Goal: Leave review/rating: Leave review/rating

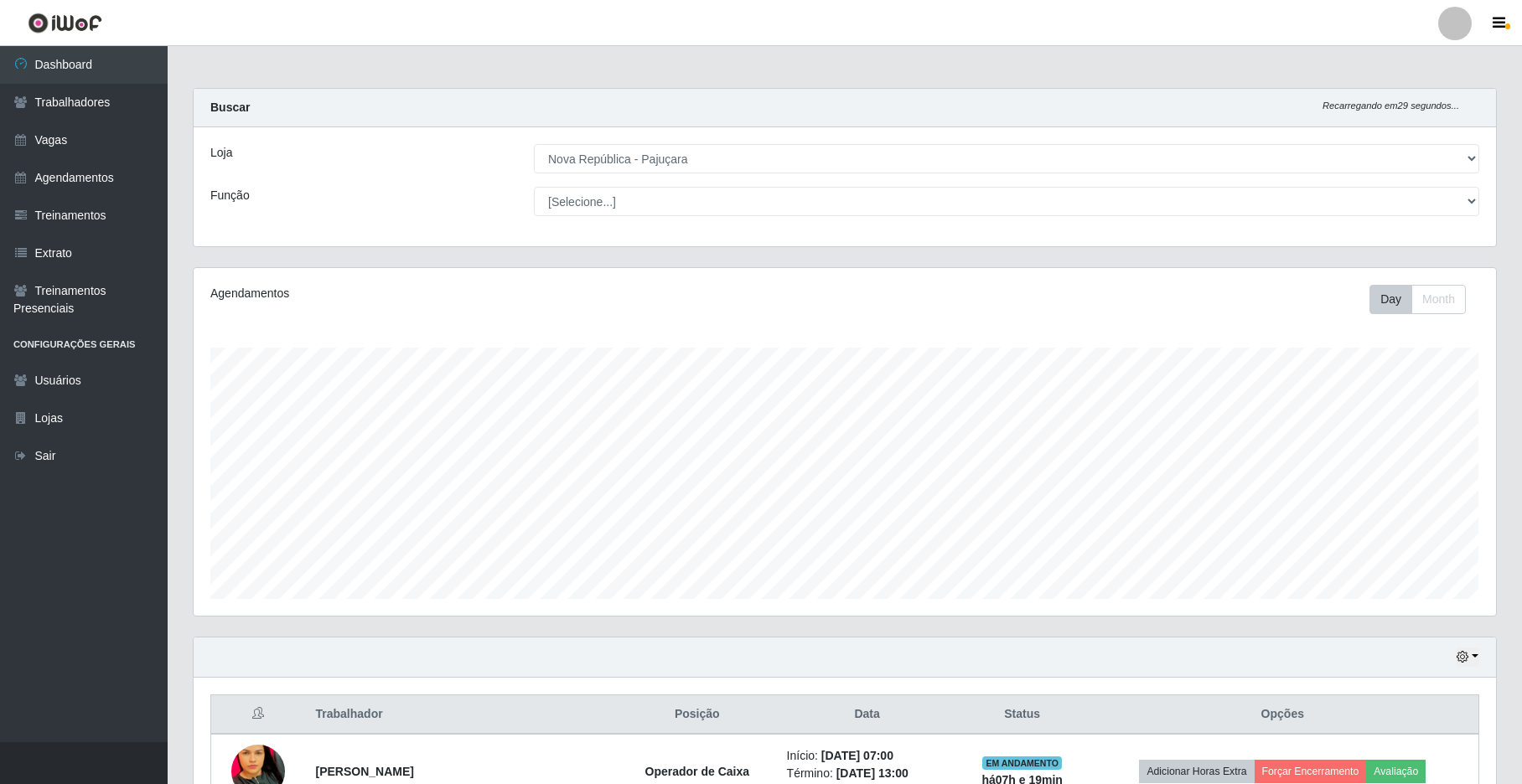
select select "65"
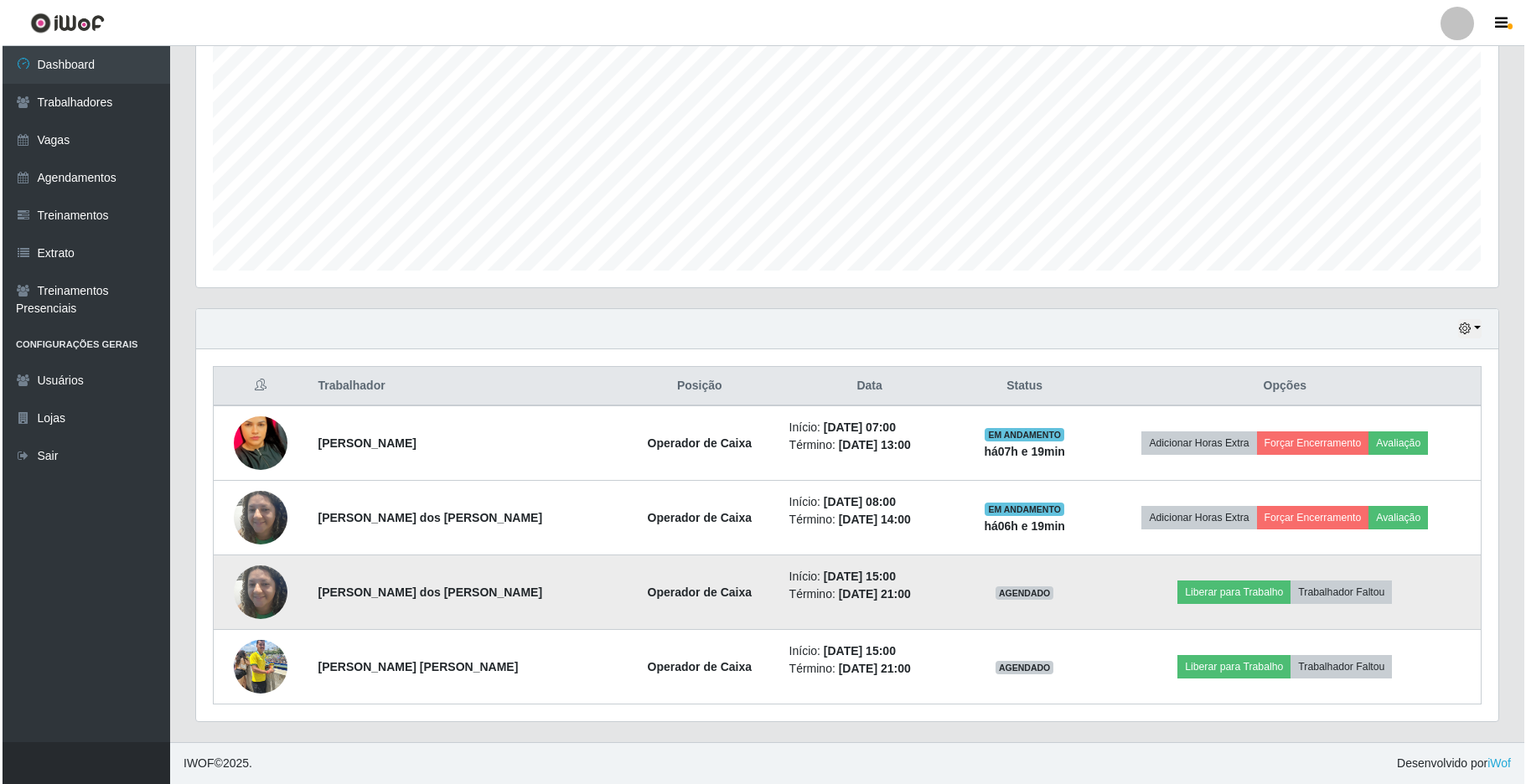
scroll to position [349, 1302]
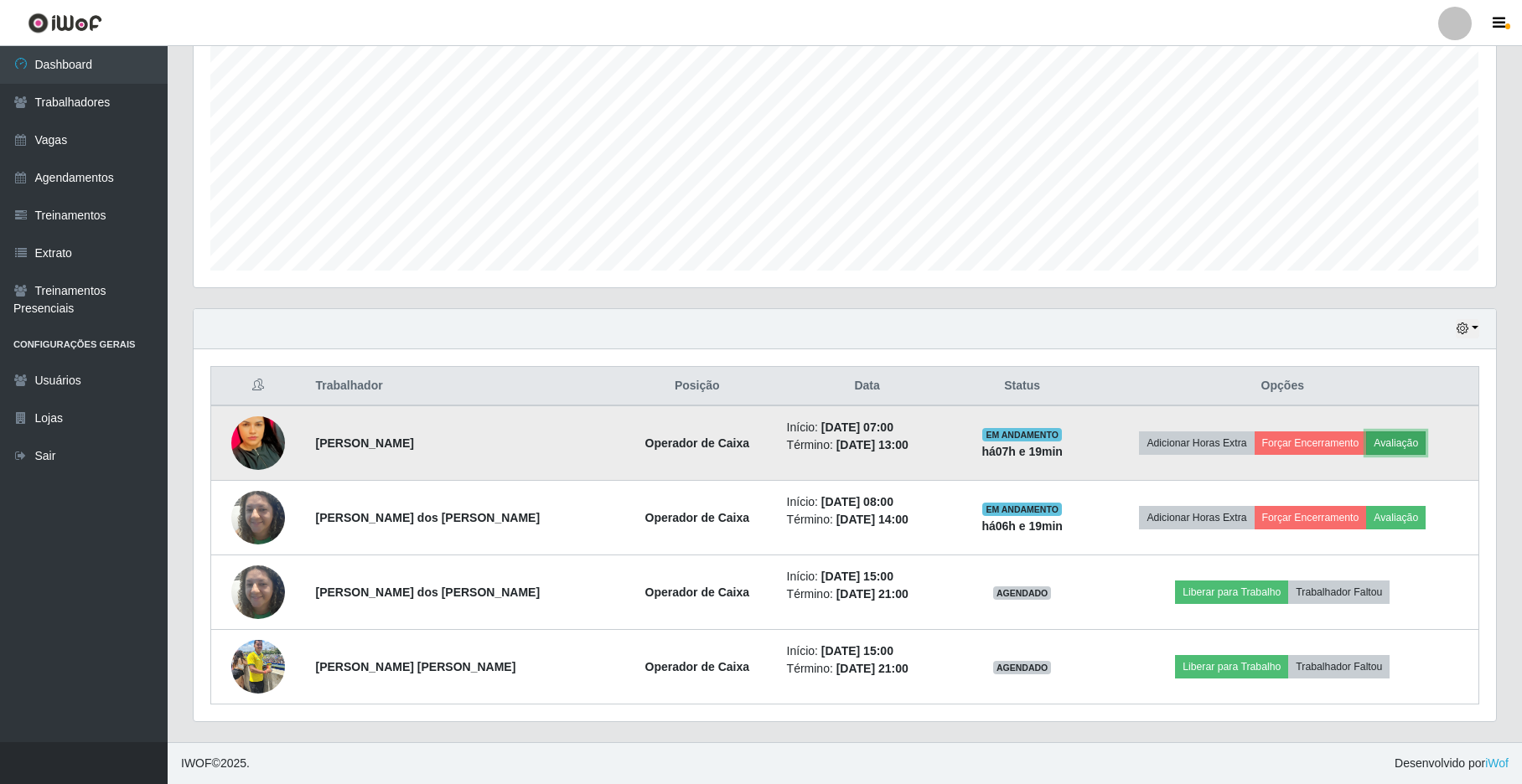
click at [1398, 433] on button "Avaliação" at bounding box center [1395, 443] width 60 height 23
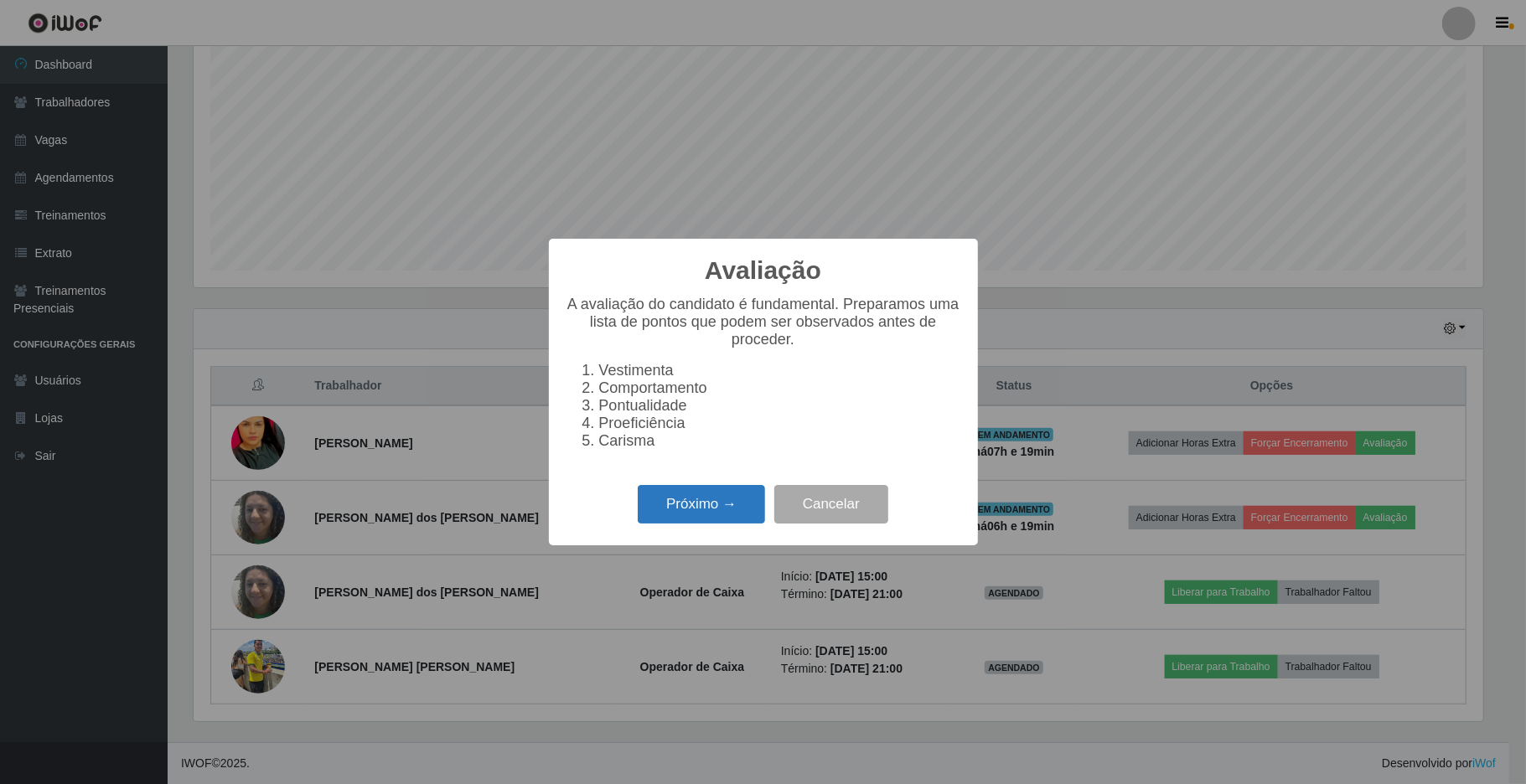
click at [742, 517] on button "Próximo →" at bounding box center [701, 505] width 128 height 39
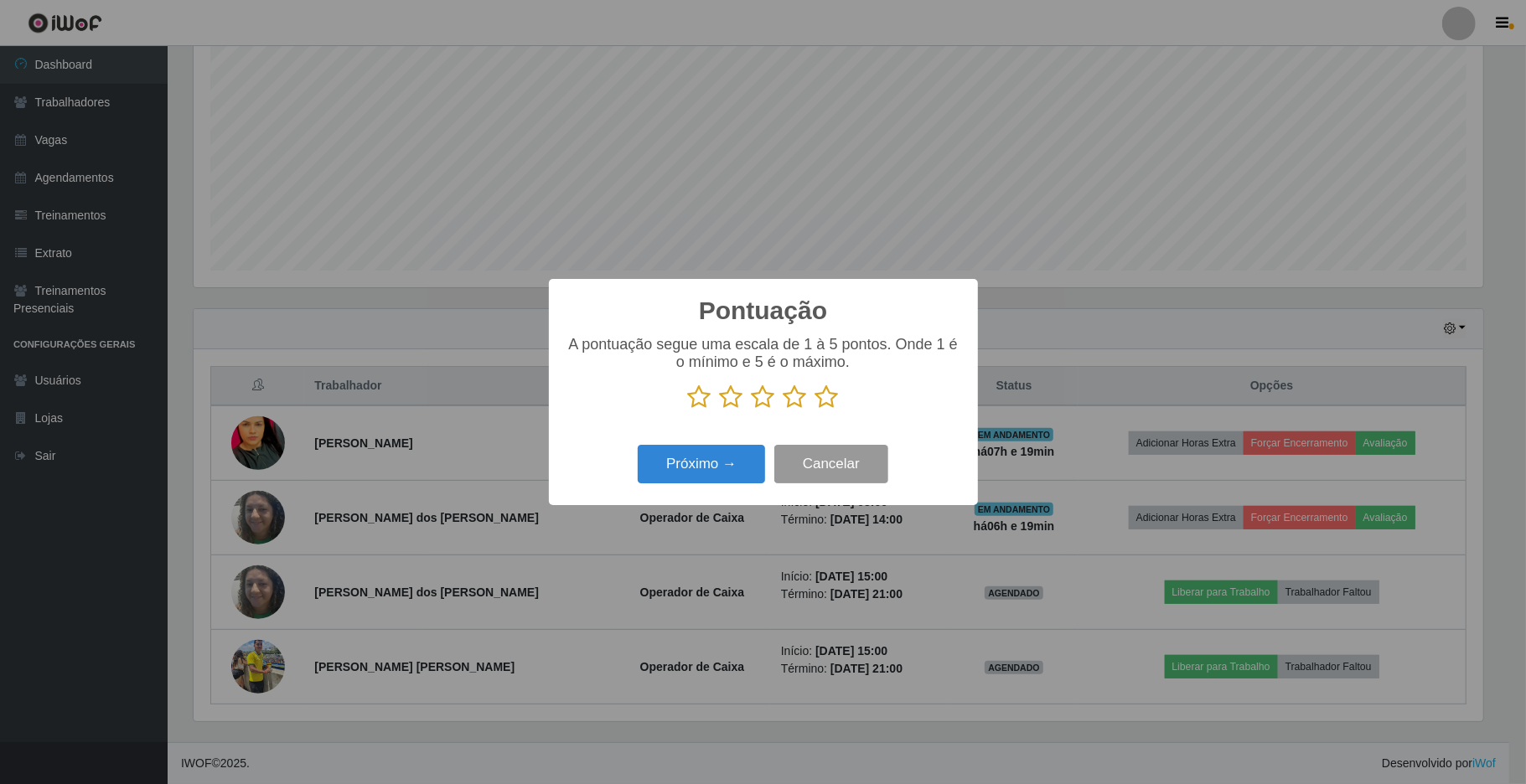
scroll to position [837379, 836883]
click at [833, 400] on icon at bounding box center [827, 397] width 23 height 25
click at [816, 409] on input "radio" at bounding box center [816, 409] width 0 height 0
click at [754, 441] on div "Pontuação × A pontuação segue uma escala de 1 à 5 pontos. Onde 1 é o mínimo e 5…" at bounding box center [763, 392] width 429 height 226
click at [729, 463] on button "Próximo →" at bounding box center [701, 465] width 128 height 39
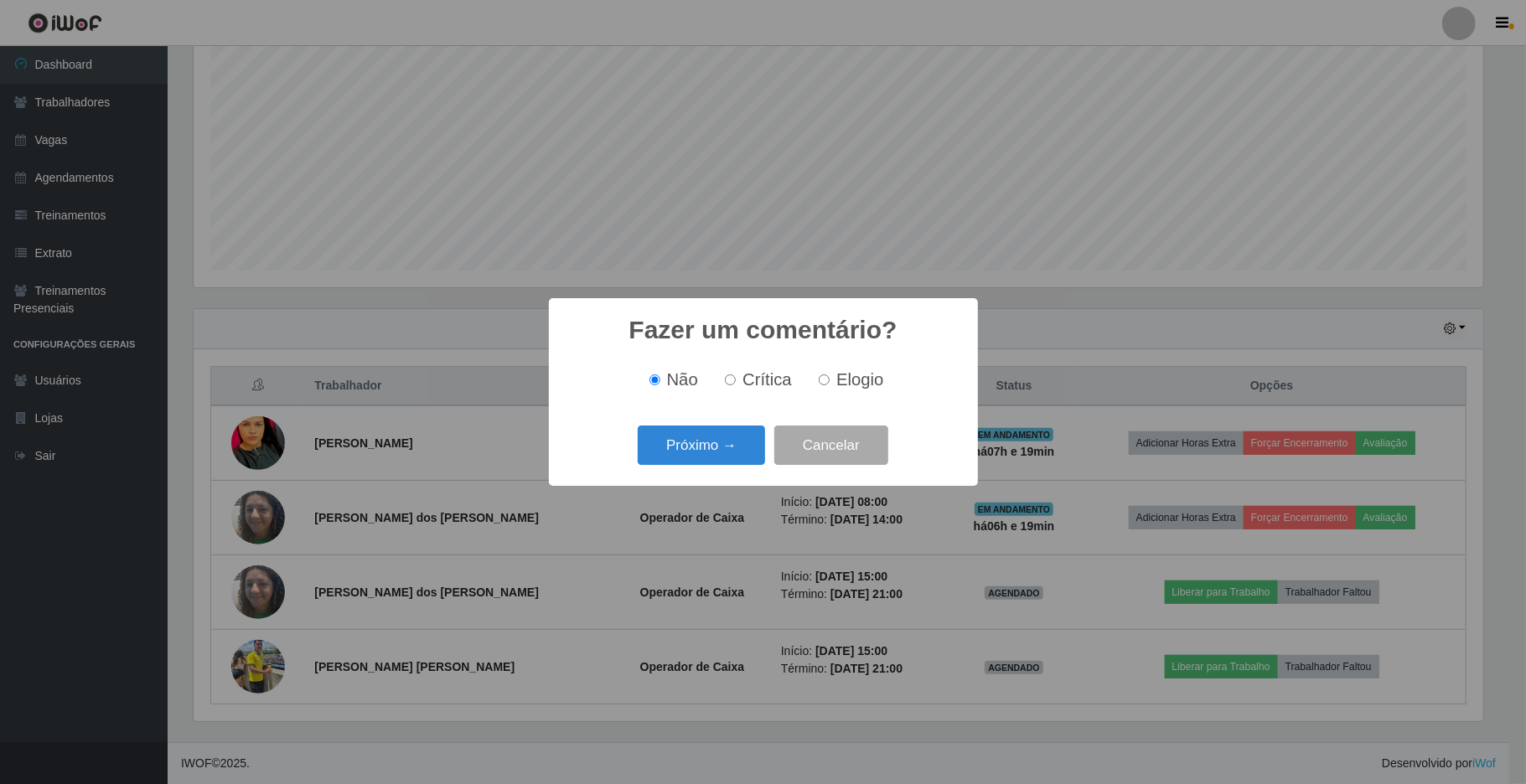
click at [726, 422] on div "Próximo → Cancelar" at bounding box center [763, 445] width 395 height 48
click at [732, 431] on button "Próximo →" at bounding box center [701, 445] width 128 height 39
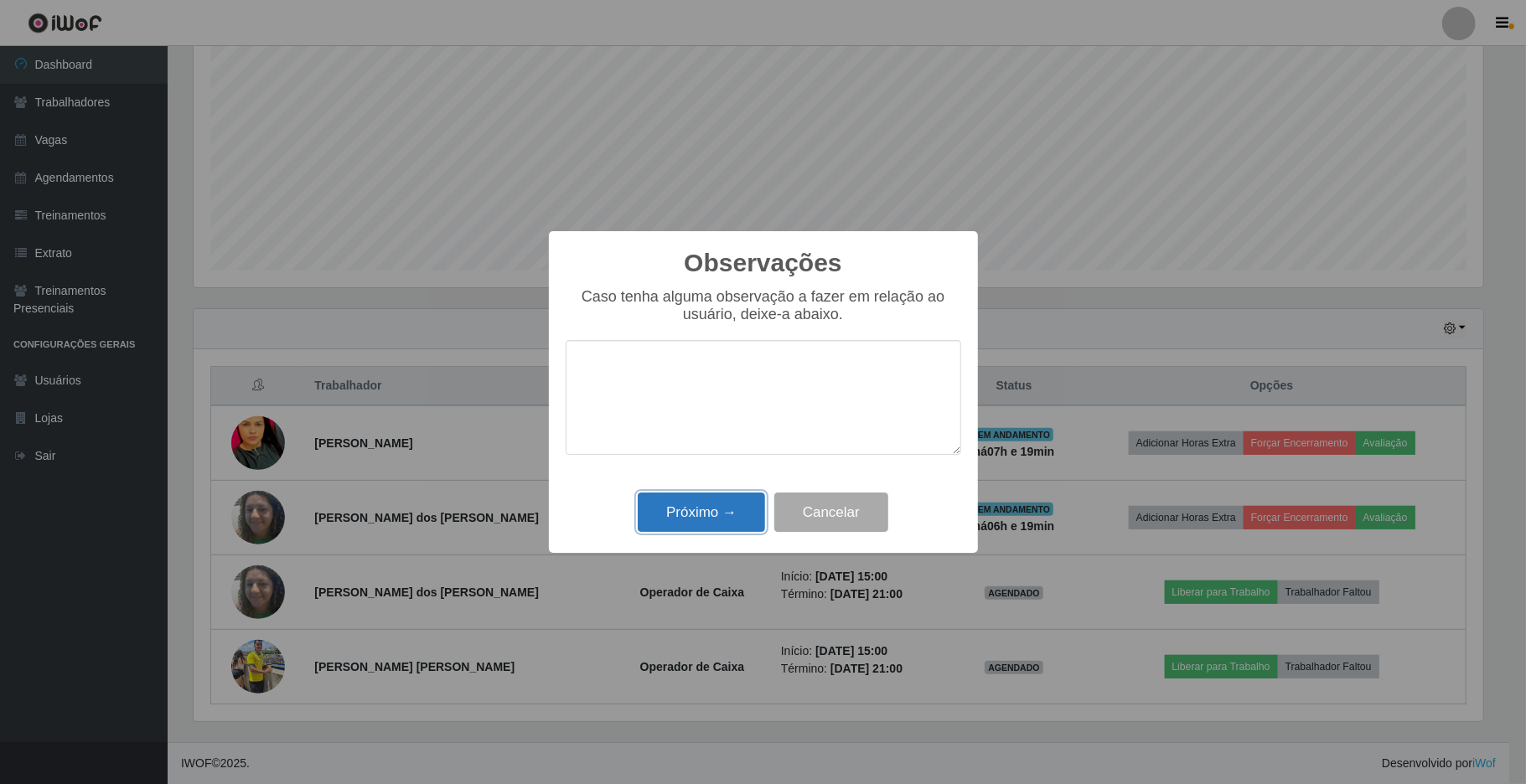
click at [712, 503] on button "Próximo →" at bounding box center [701, 512] width 128 height 39
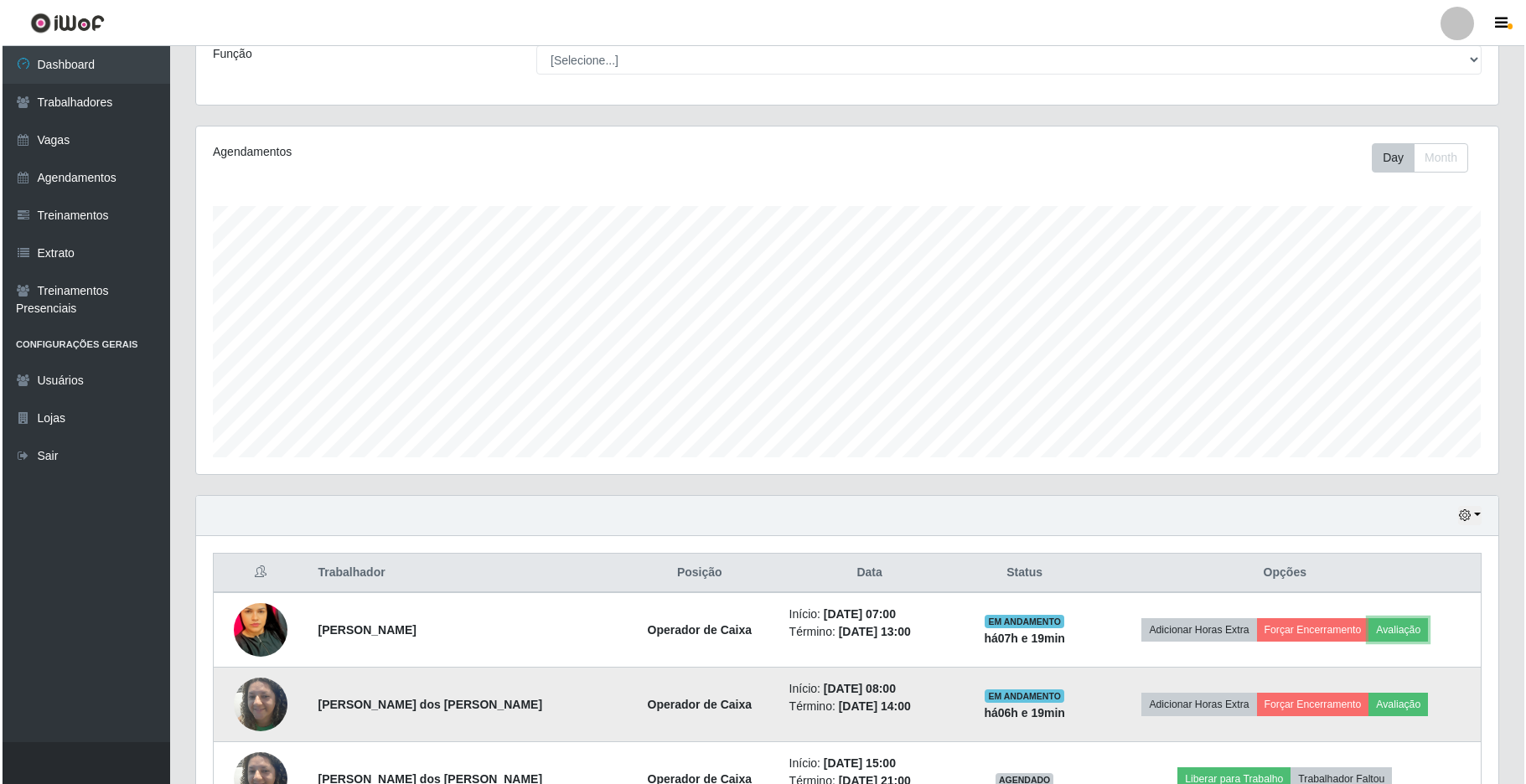
scroll to position [333, 0]
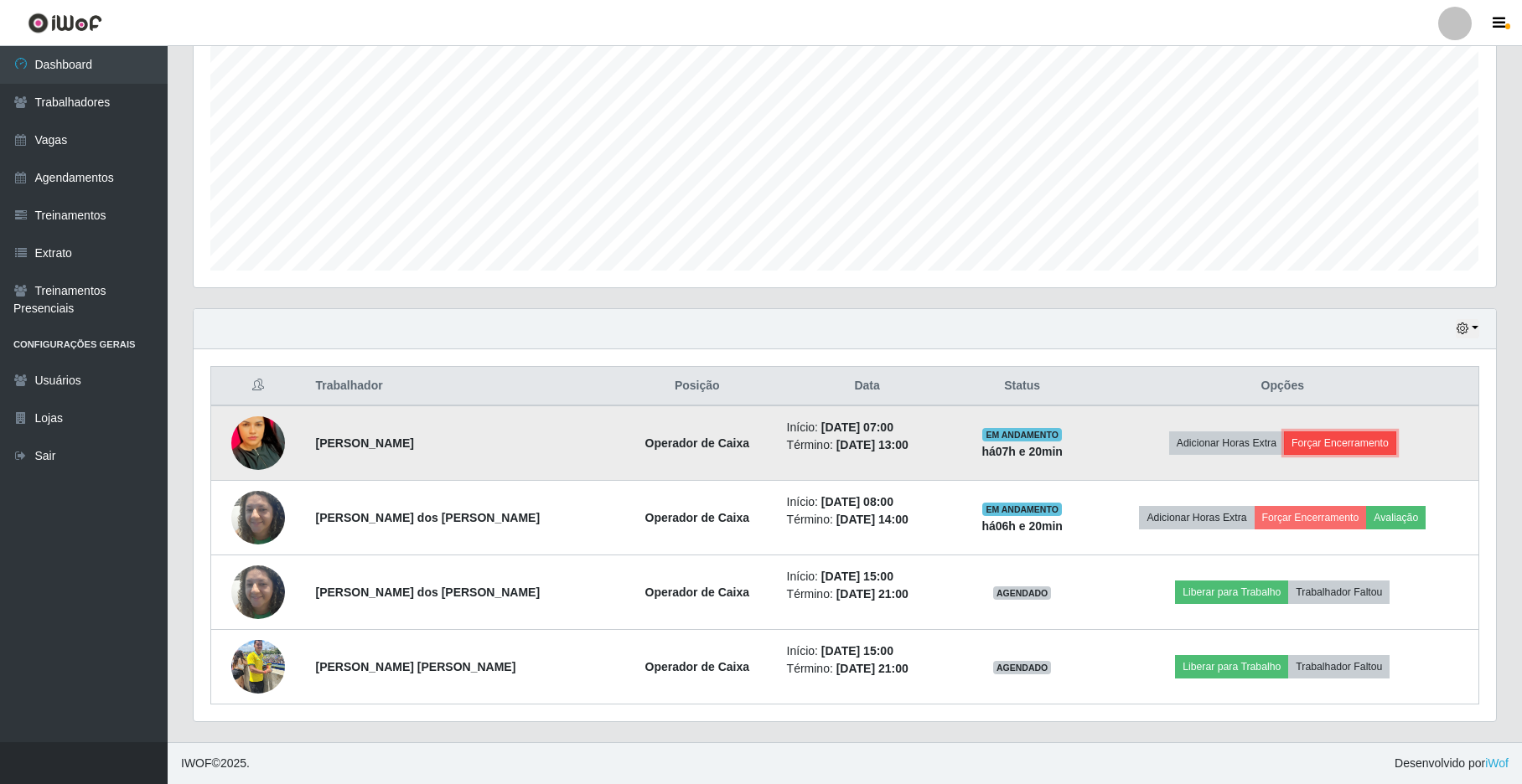
click at [1308, 447] on button "Forçar Encerramento" at bounding box center [1340, 443] width 112 height 23
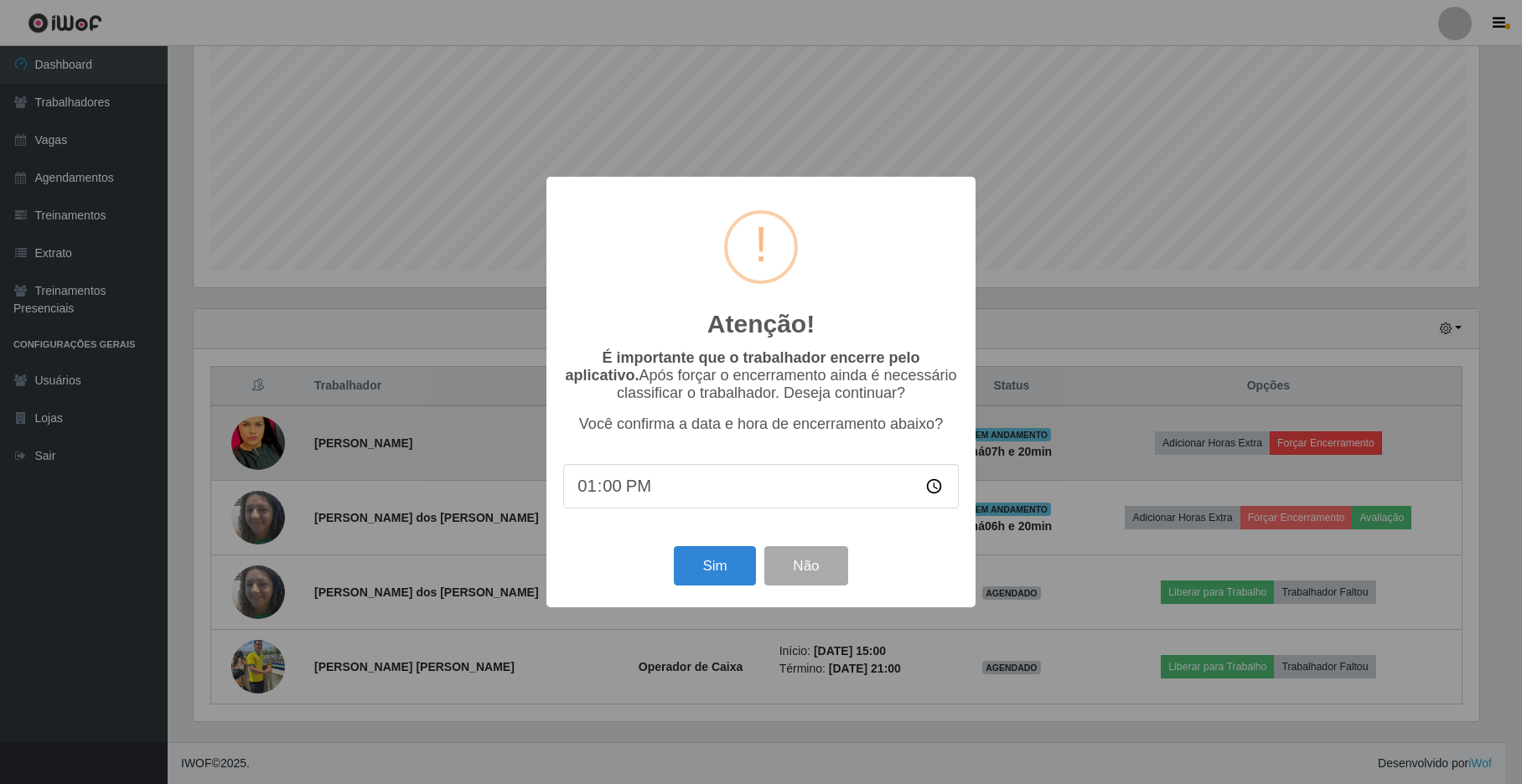
scroll to position [349, 1289]
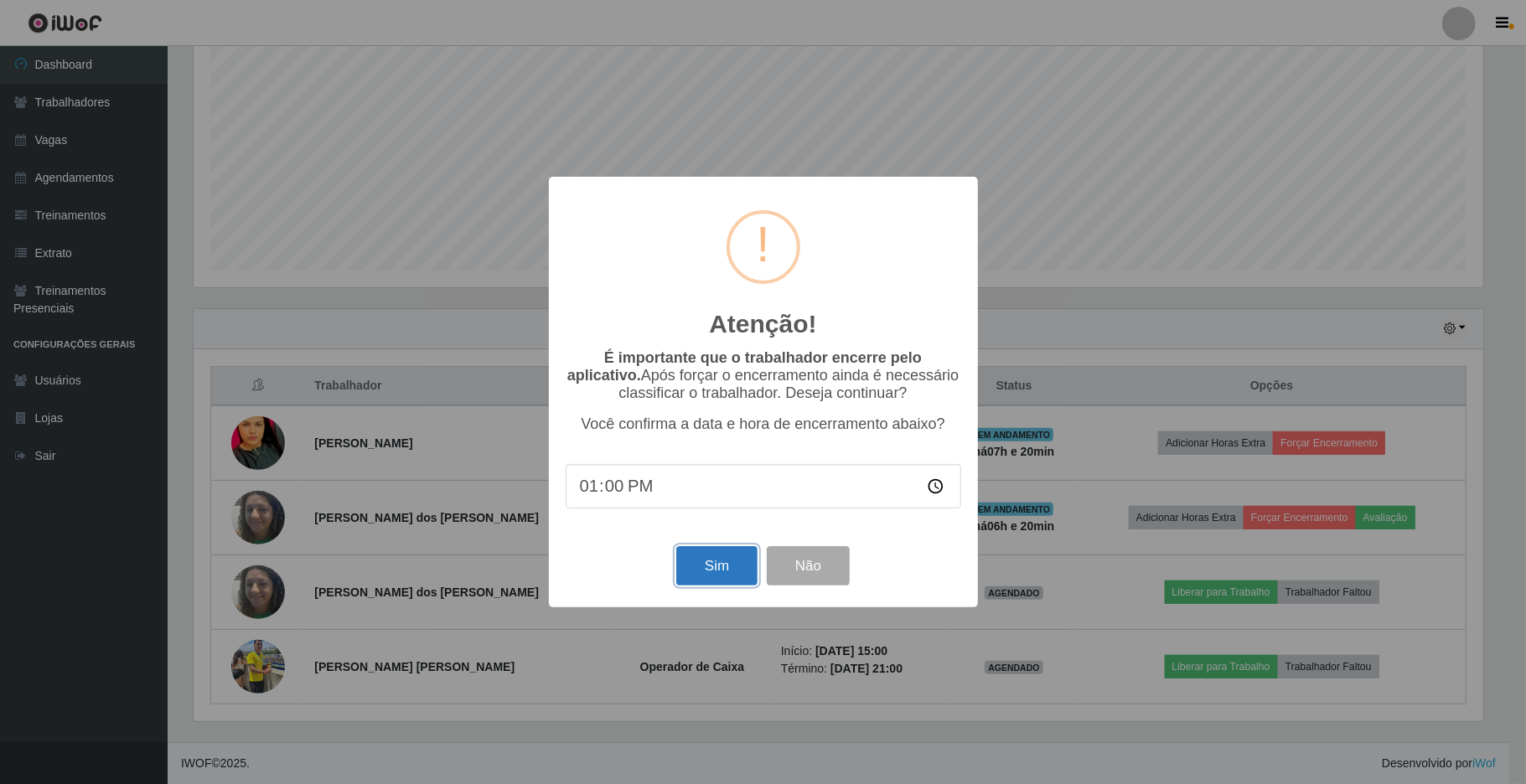
click at [733, 559] on button "Sim" at bounding box center [717, 565] width 81 height 39
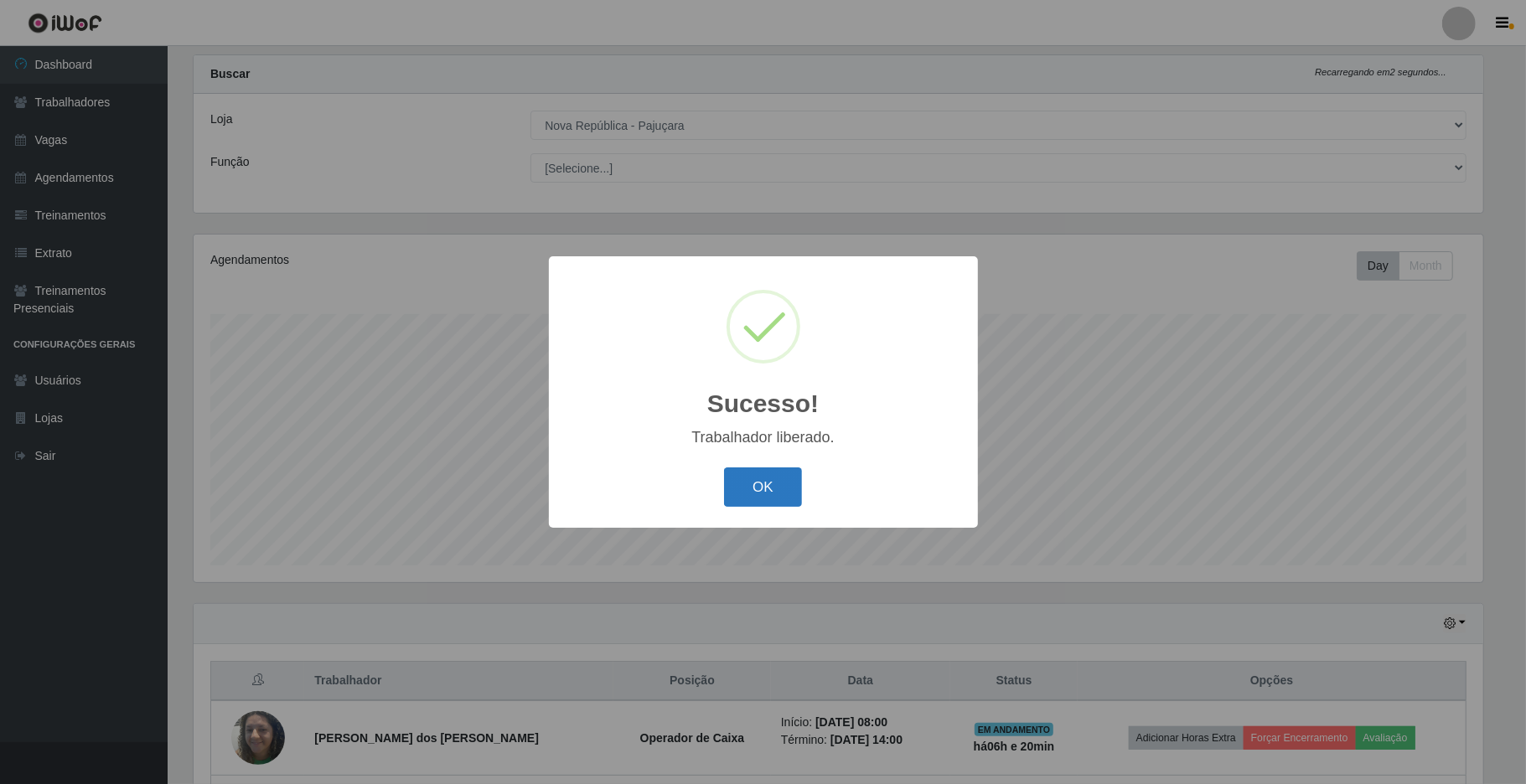
click at [755, 486] on button "OK" at bounding box center [763, 487] width 78 height 39
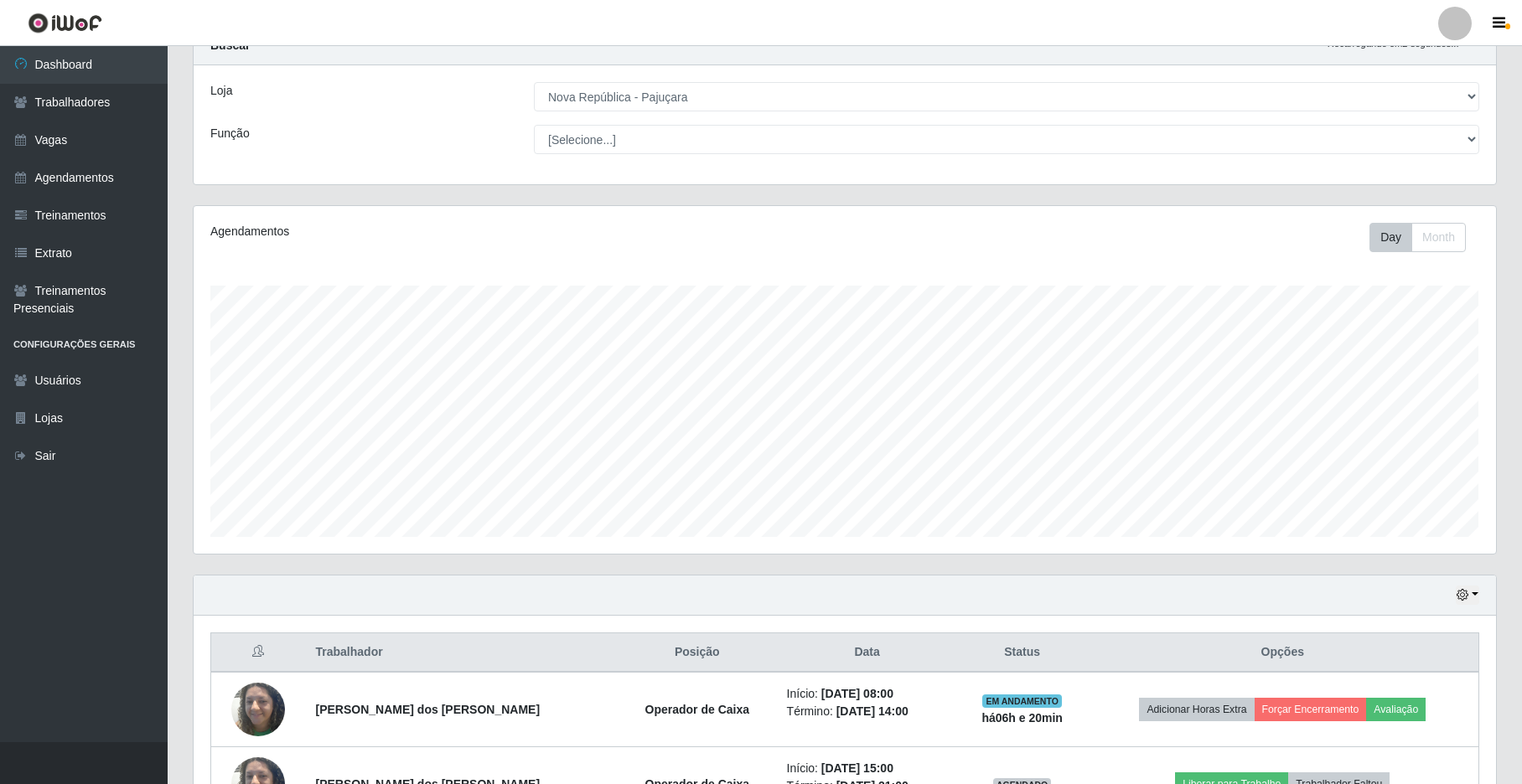
scroll to position [256, 0]
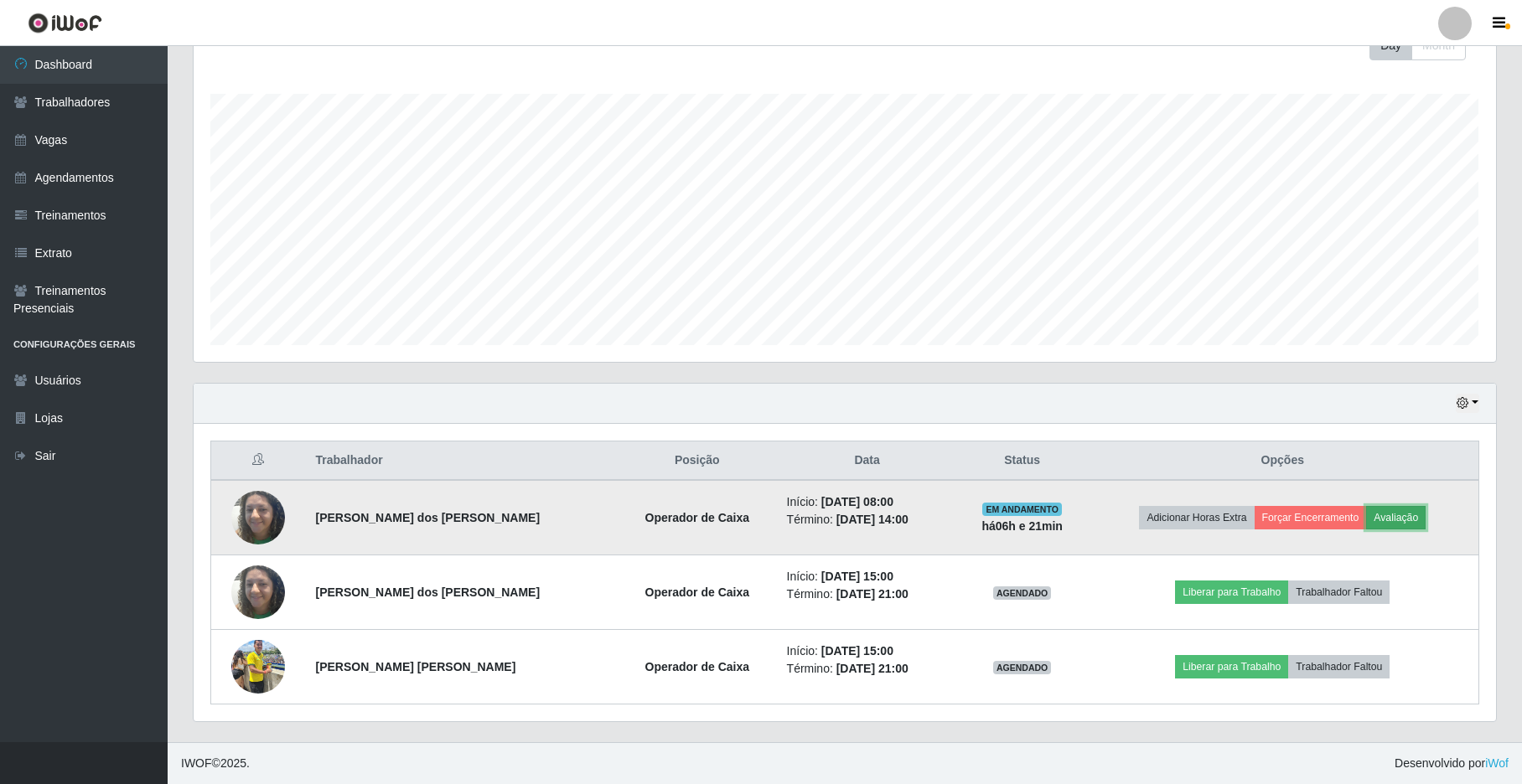
click at [1402, 524] on button "Avaliação" at bounding box center [1395, 517] width 60 height 23
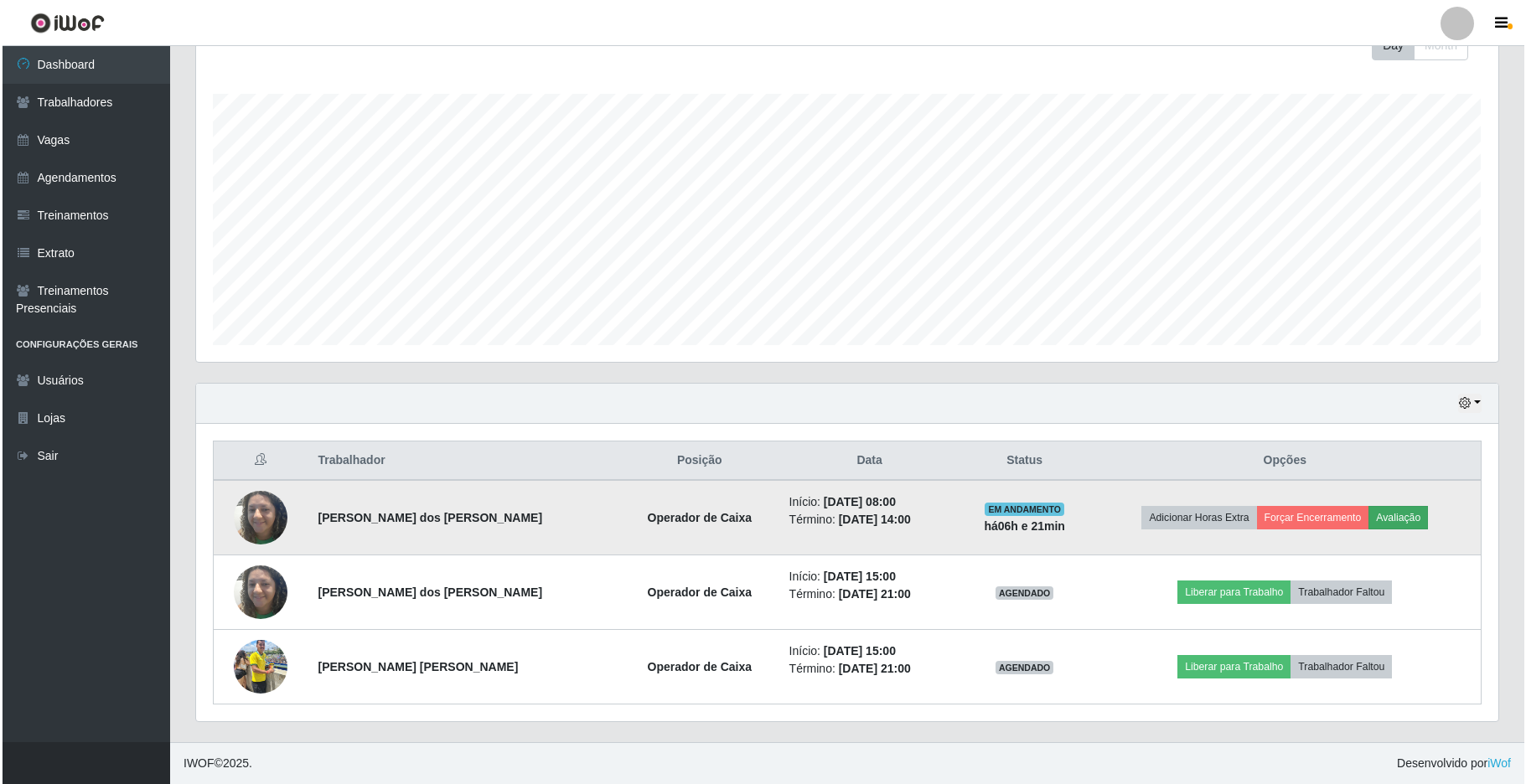
scroll to position [349, 1290]
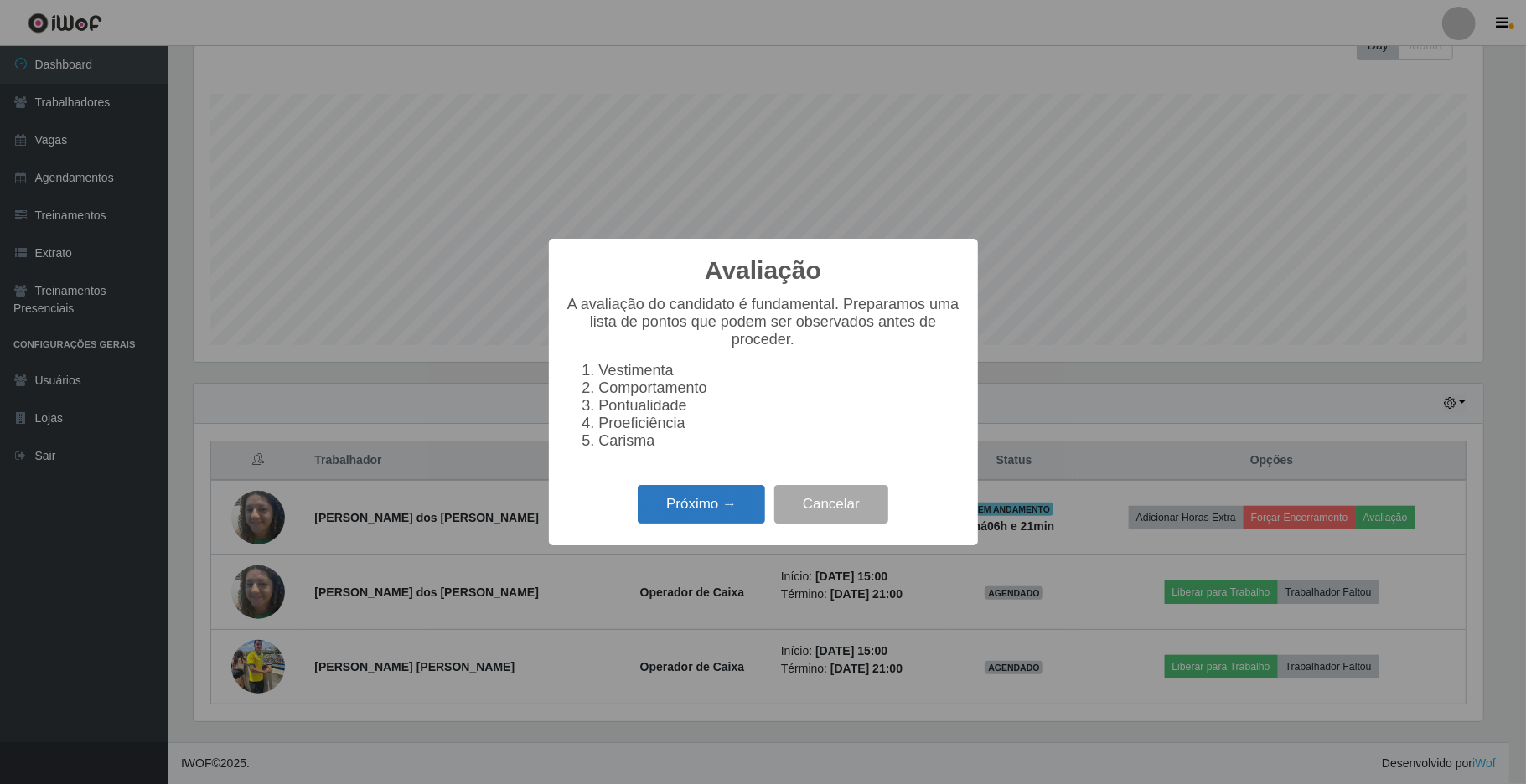
click at [691, 507] on button "Próximo →" at bounding box center [701, 505] width 128 height 39
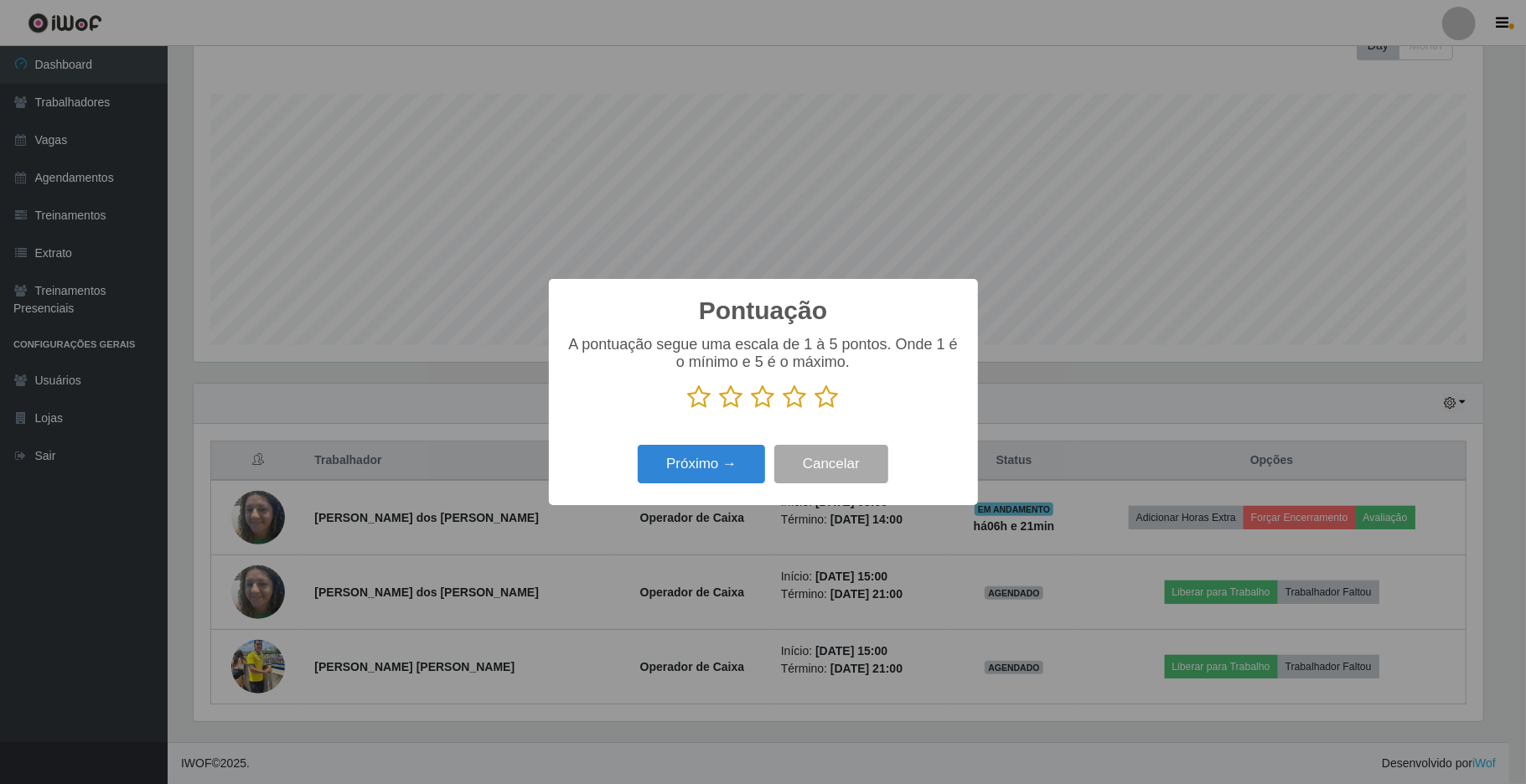
click at [766, 400] on icon at bounding box center [763, 397] width 23 height 25
click at [751, 409] on input "radio" at bounding box center [751, 409] width 0 height 0
click at [717, 475] on button "Próximo →" at bounding box center [701, 465] width 128 height 39
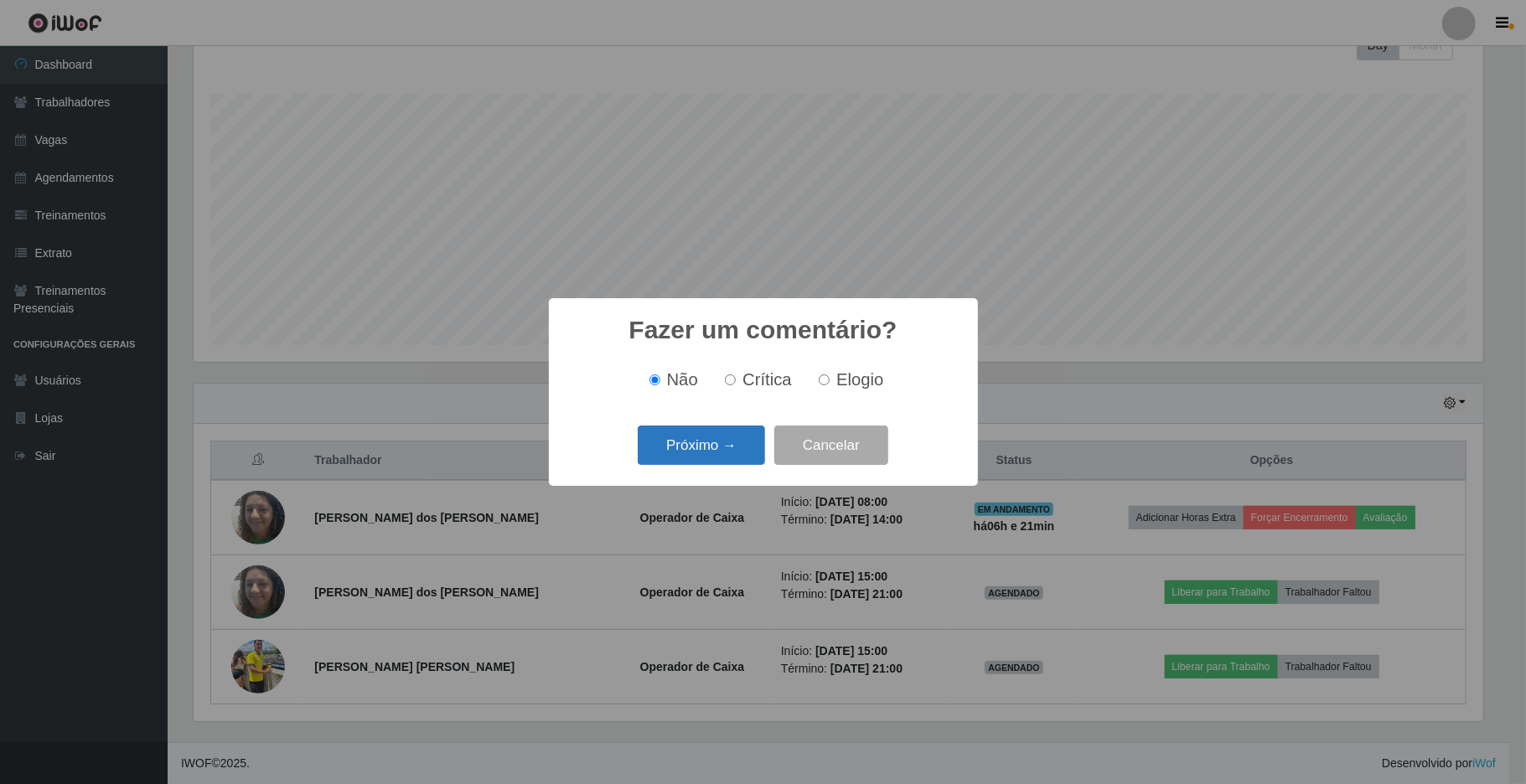
click at [728, 456] on button "Próximo →" at bounding box center [701, 445] width 128 height 39
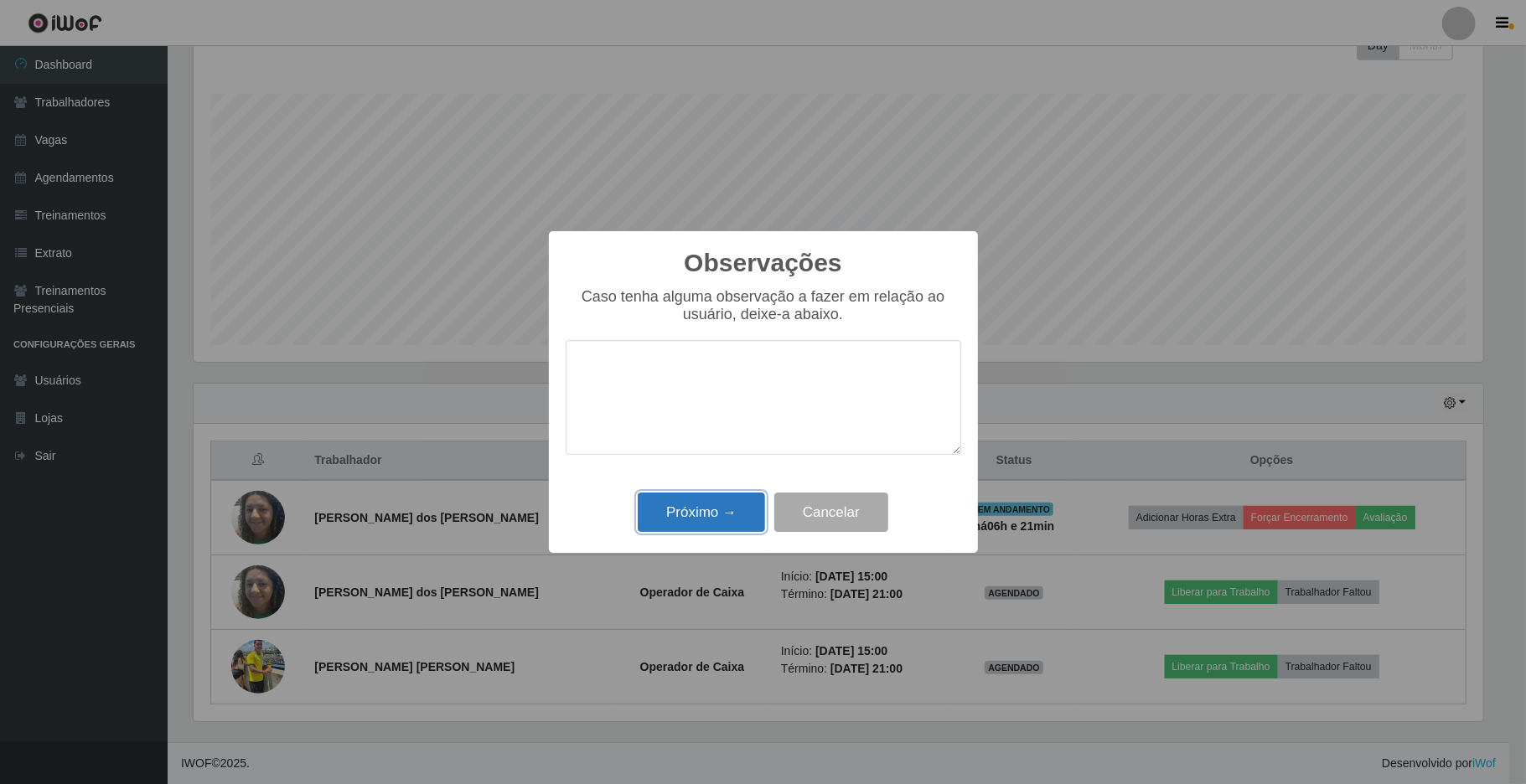
click at [725, 514] on button "Próximo →" at bounding box center [701, 512] width 128 height 39
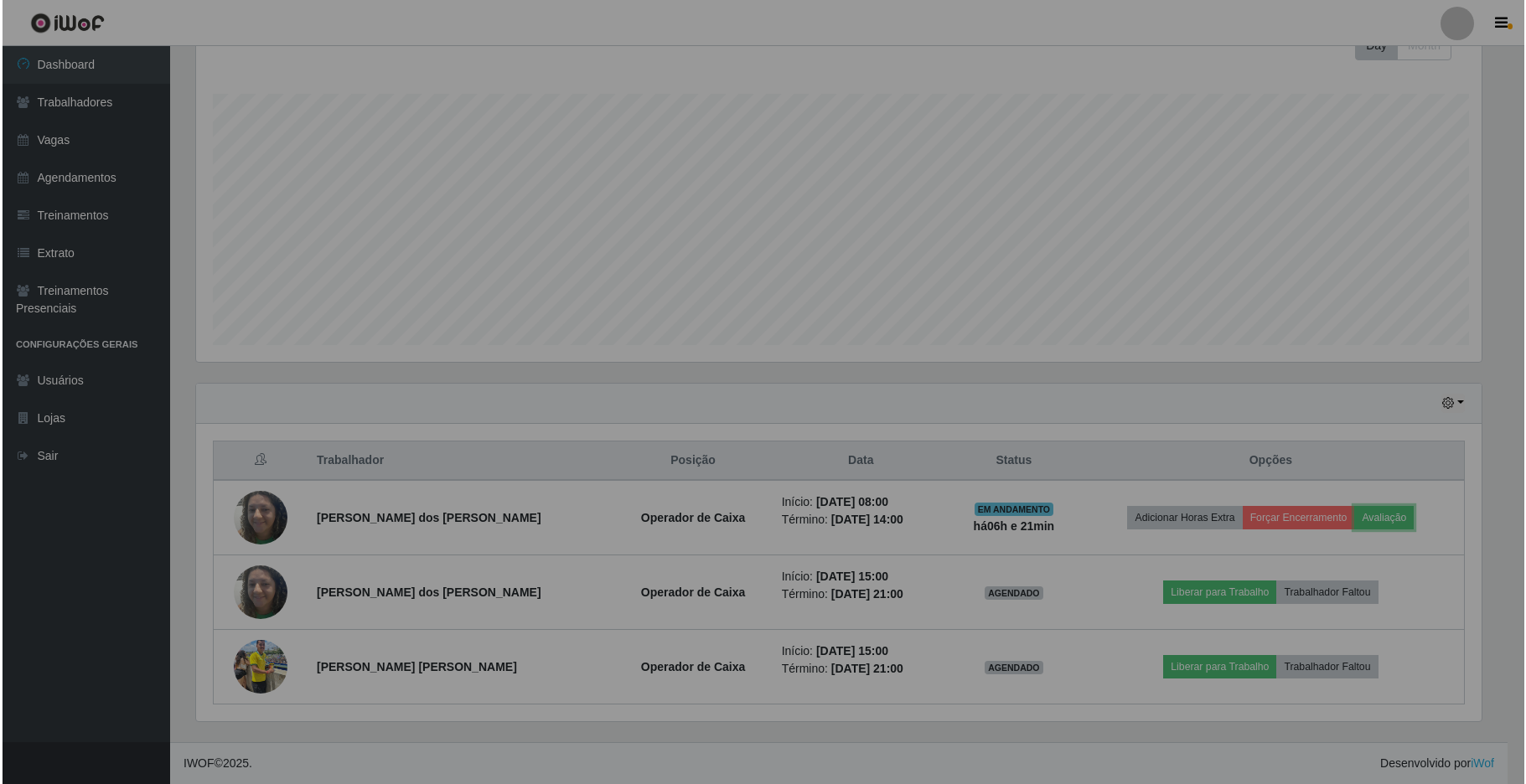
scroll to position [349, 1302]
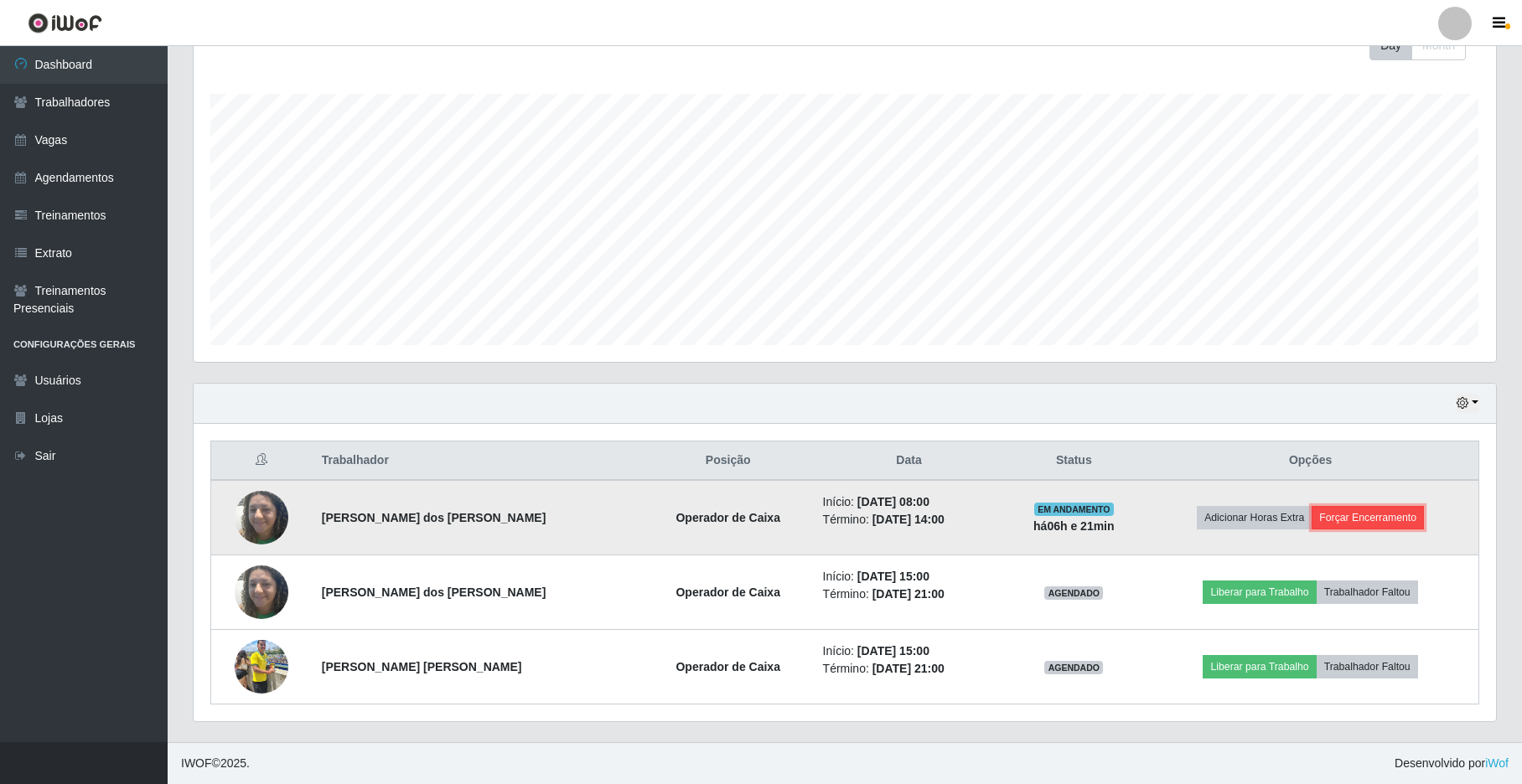
click at [1349, 515] on button "Forçar Encerramento" at bounding box center [1368, 517] width 112 height 23
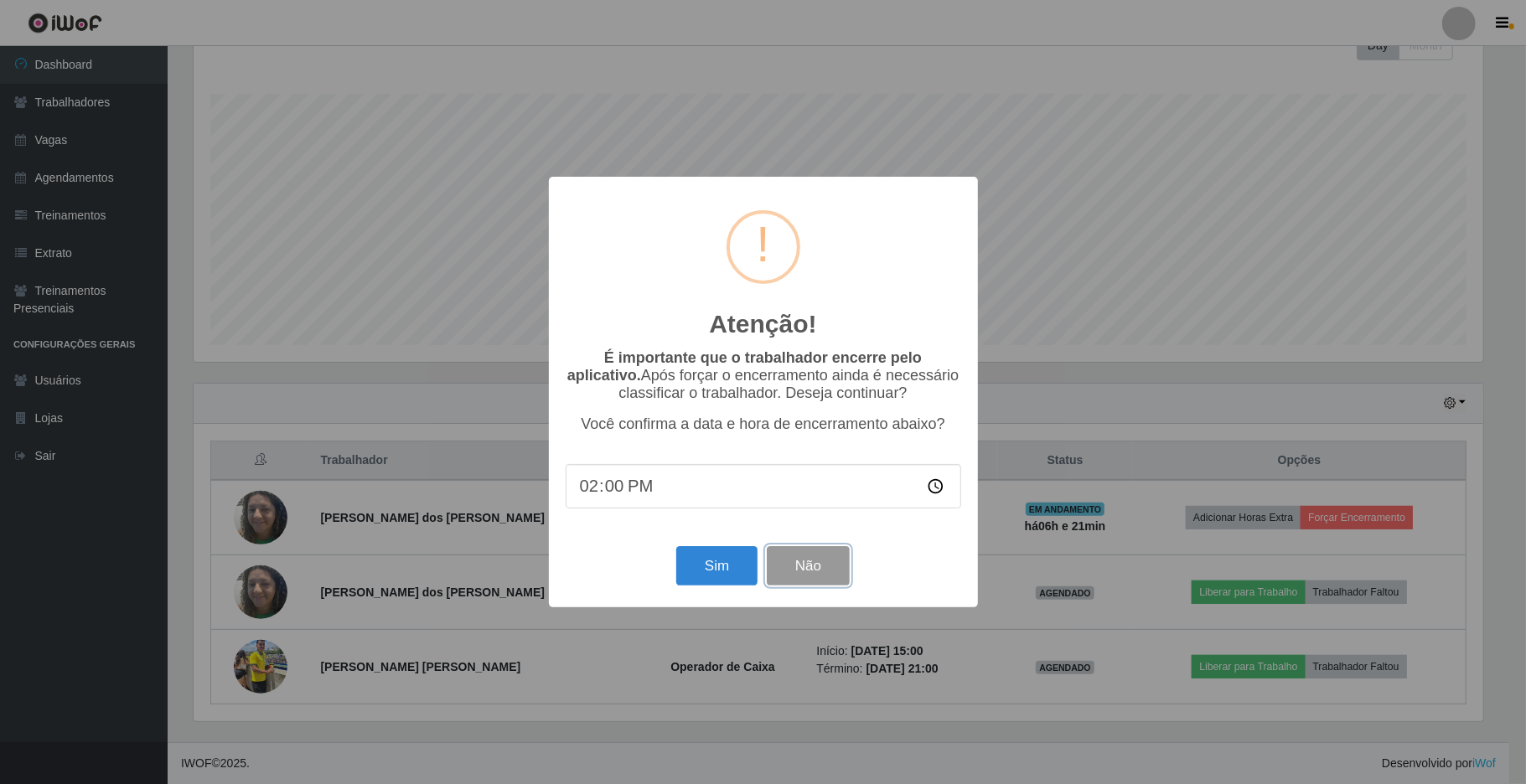
click at [825, 582] on button "Não" at bounding box center [808, 565] width 83 height 39
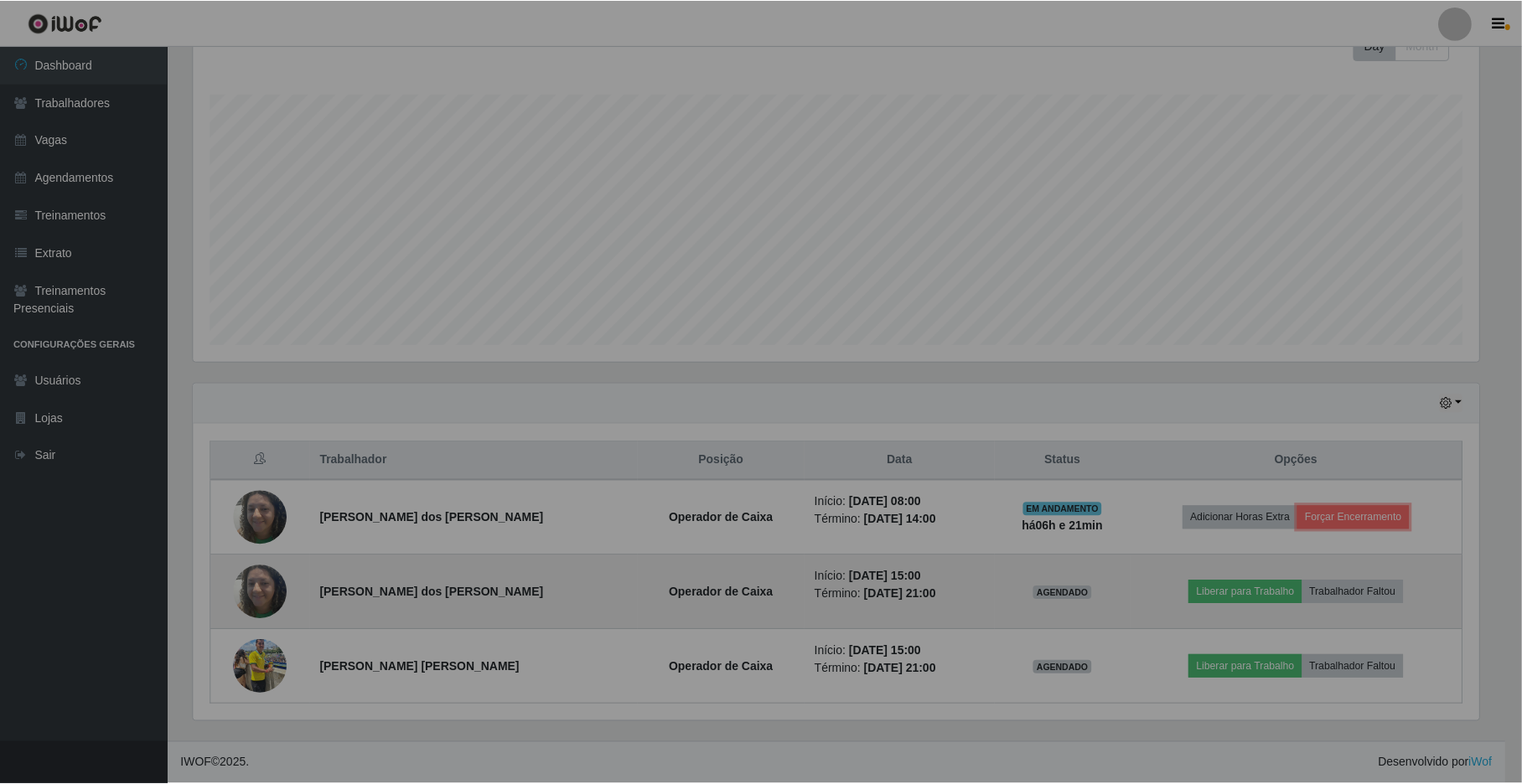
scroll to position [349, 1302]
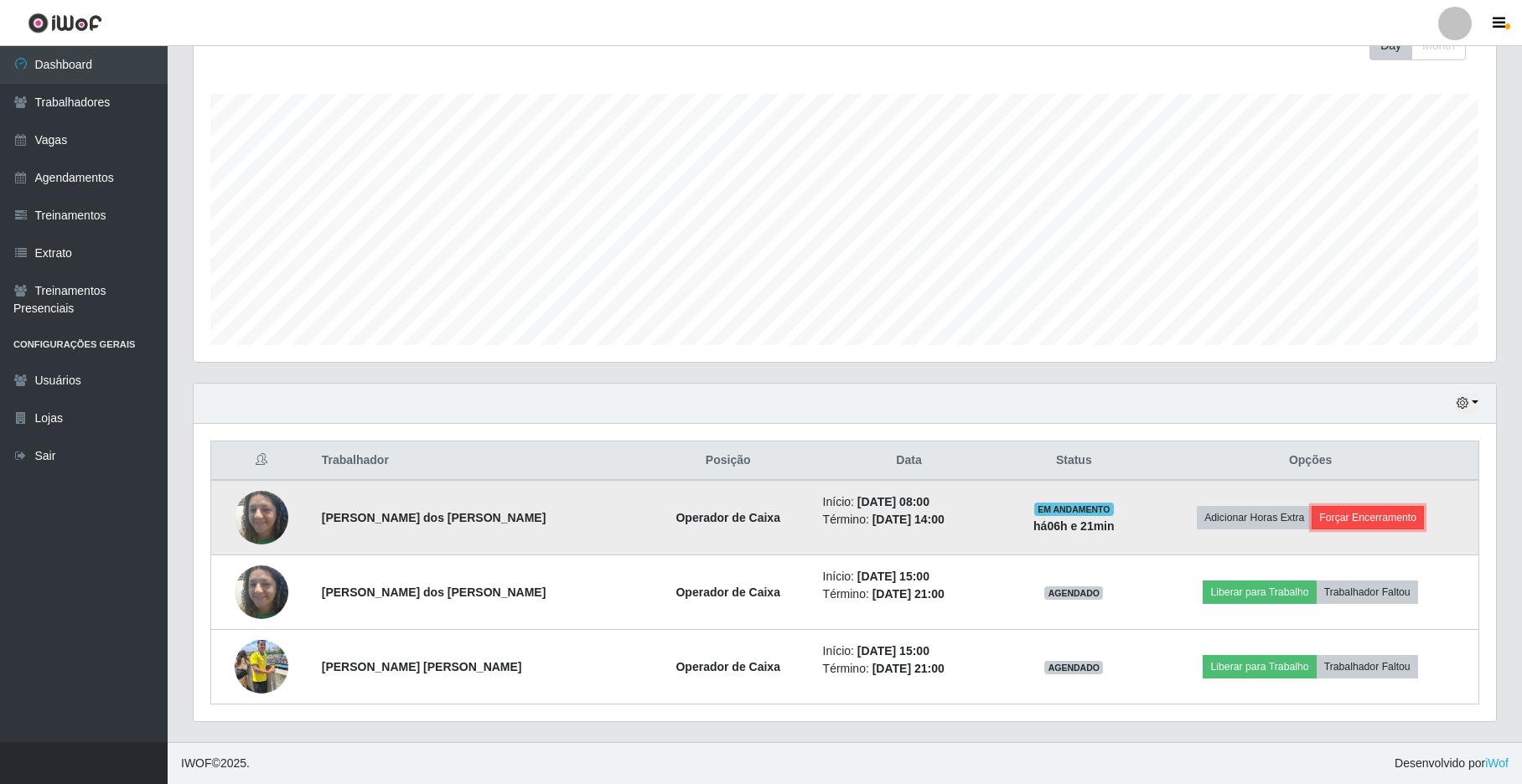
click at [1368, 526] on button "Forçar Encerramento" at bounding box center [1368, 517] width 112 height 23
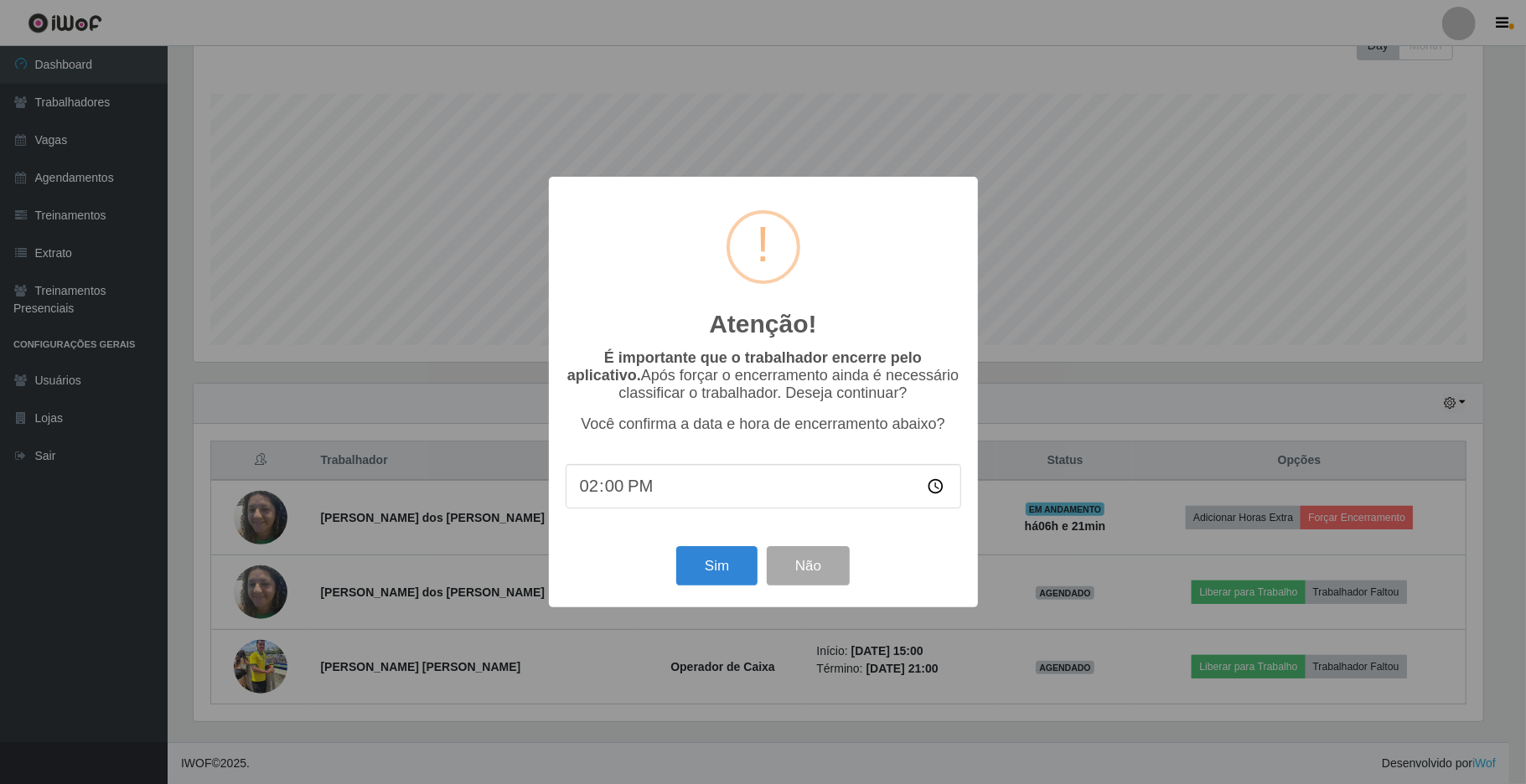
click at [943, 491] on input "14:00" at bounding box center [763, 486] width 395 height 45
click at [942, 491] on input "14:00" at bounding box center [763, 486] width 395 height 45
click at [826, 568] on button "Não" at bounding box center [808, 565] width 83 height 39
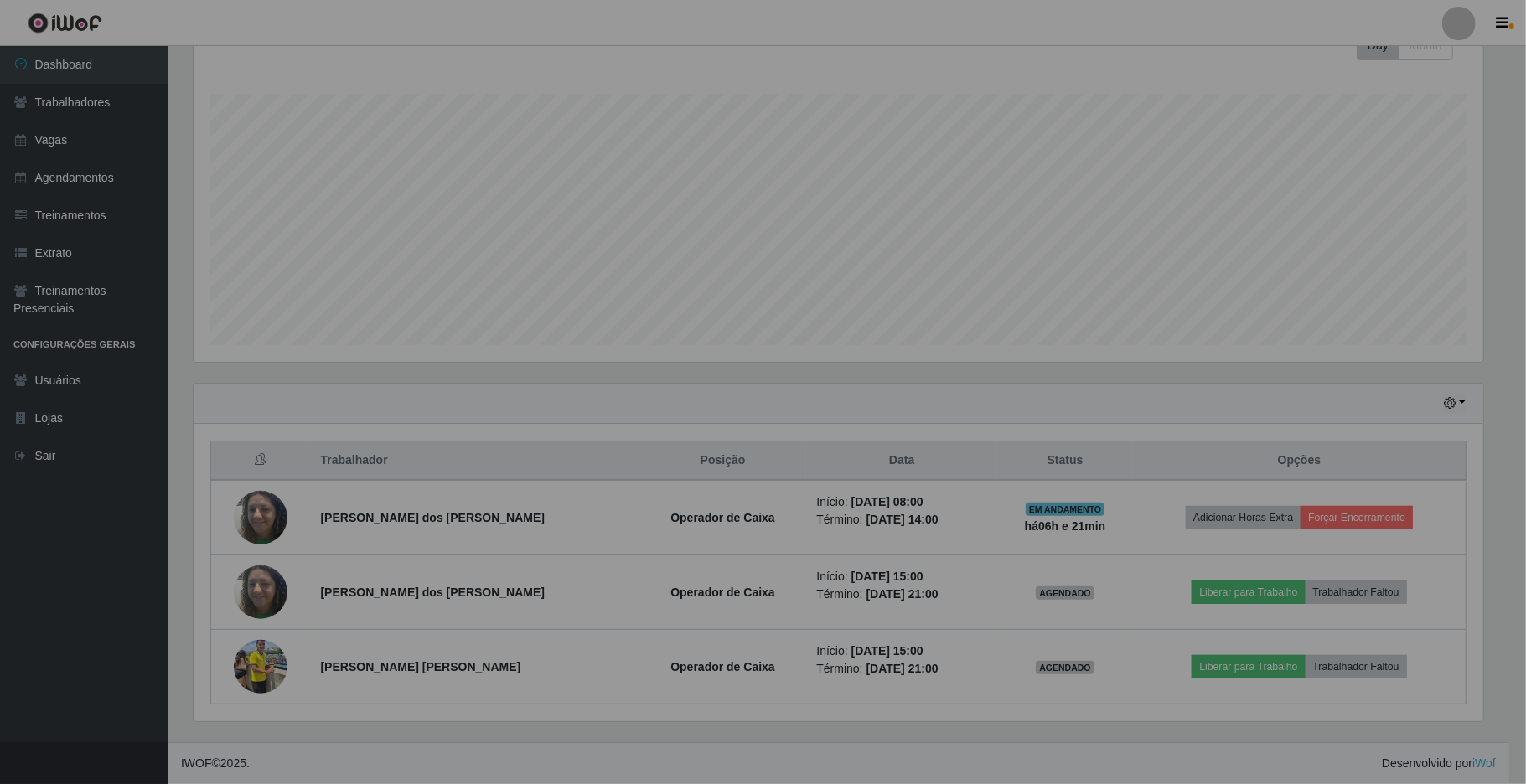
scroll to position [349, 1302]
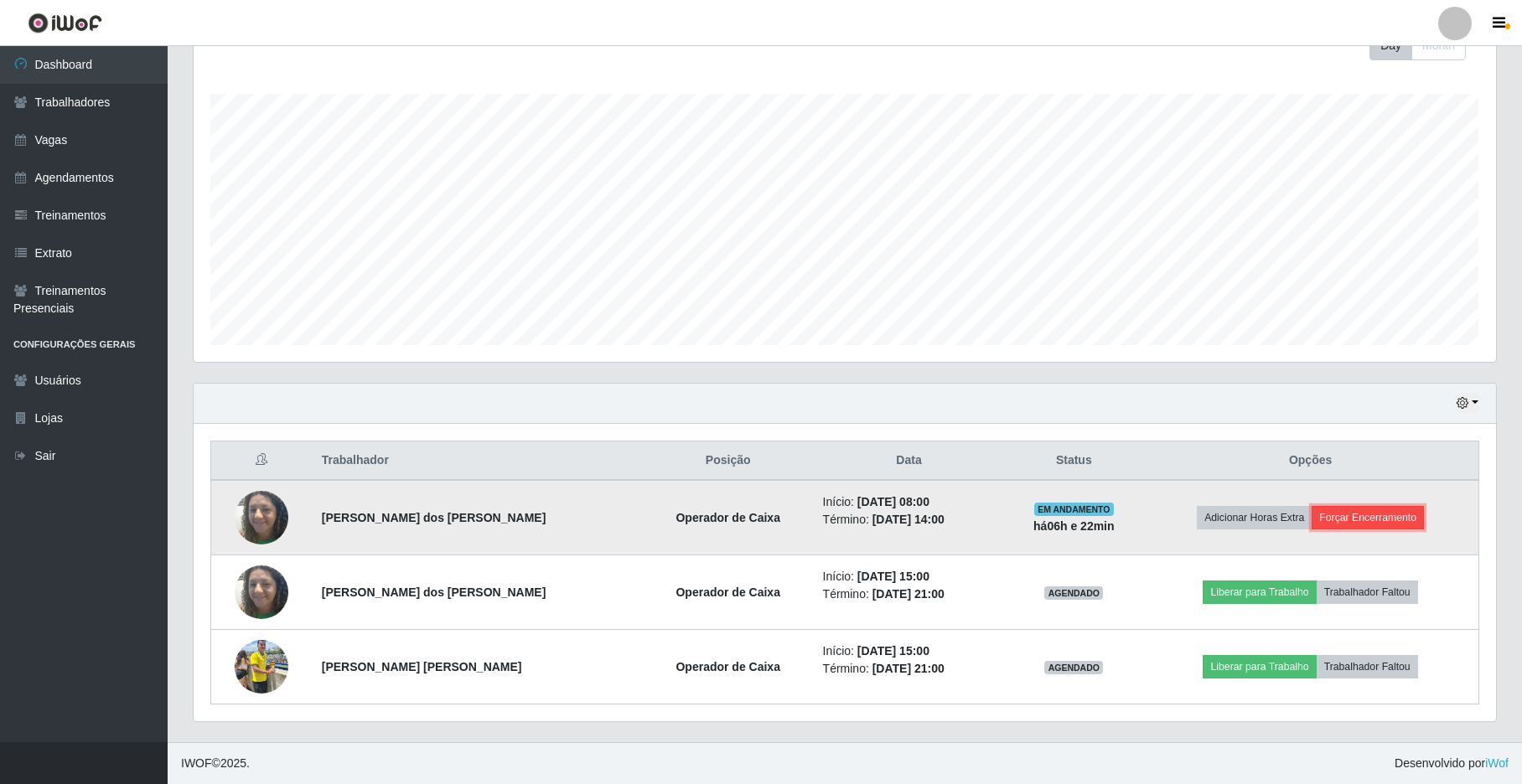
click at [1395, 516] on button "Forçar Encerramento" at bounding box center [1368, 517] width 112 height 23
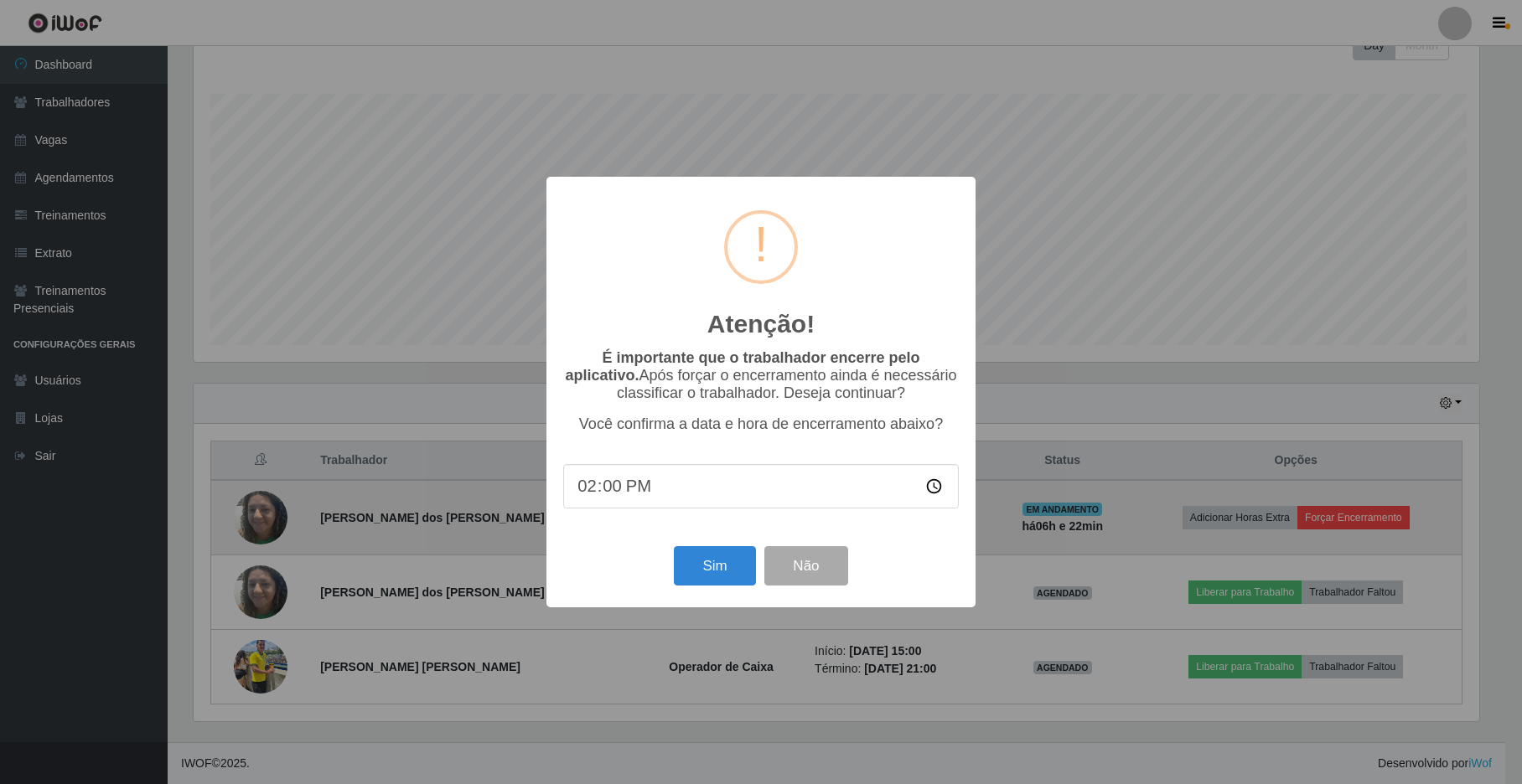
scroll to position [349, 1289]
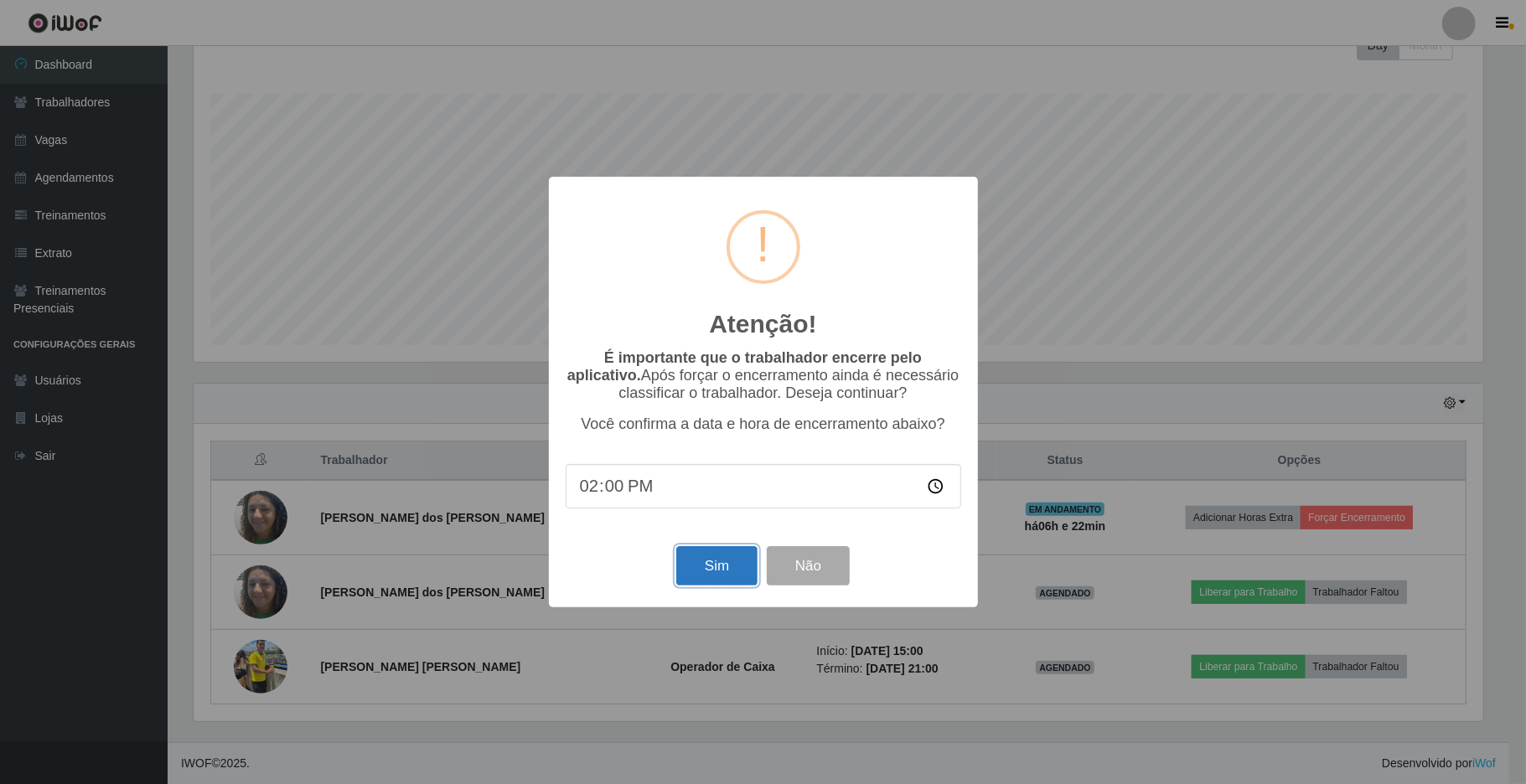
click at [716, 553] on button "Sim" at bounding box center [717, 565] width 81 height 39
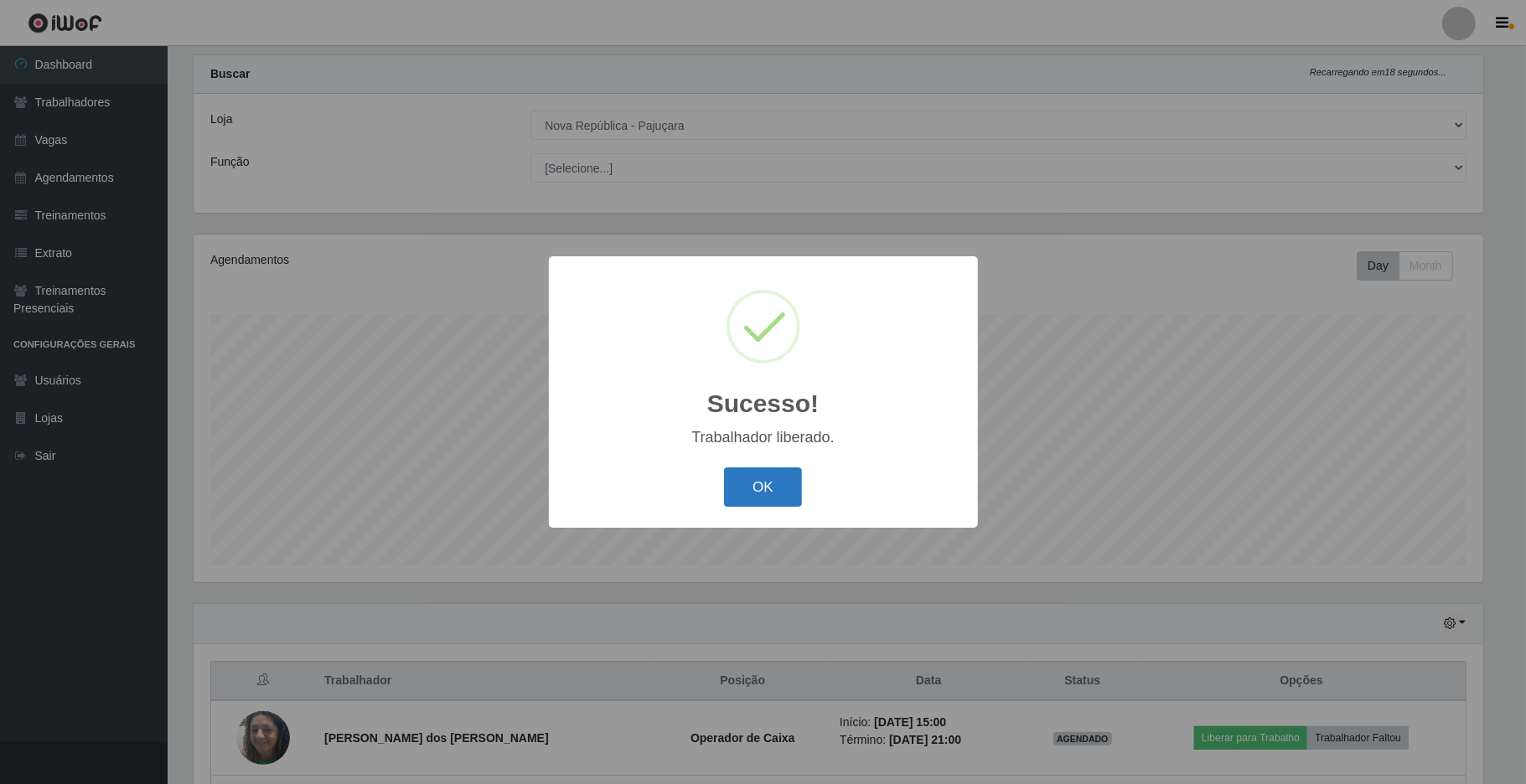
click at [762, 506] on button "OK" at bounding box center [763, 487] width 78 height 39
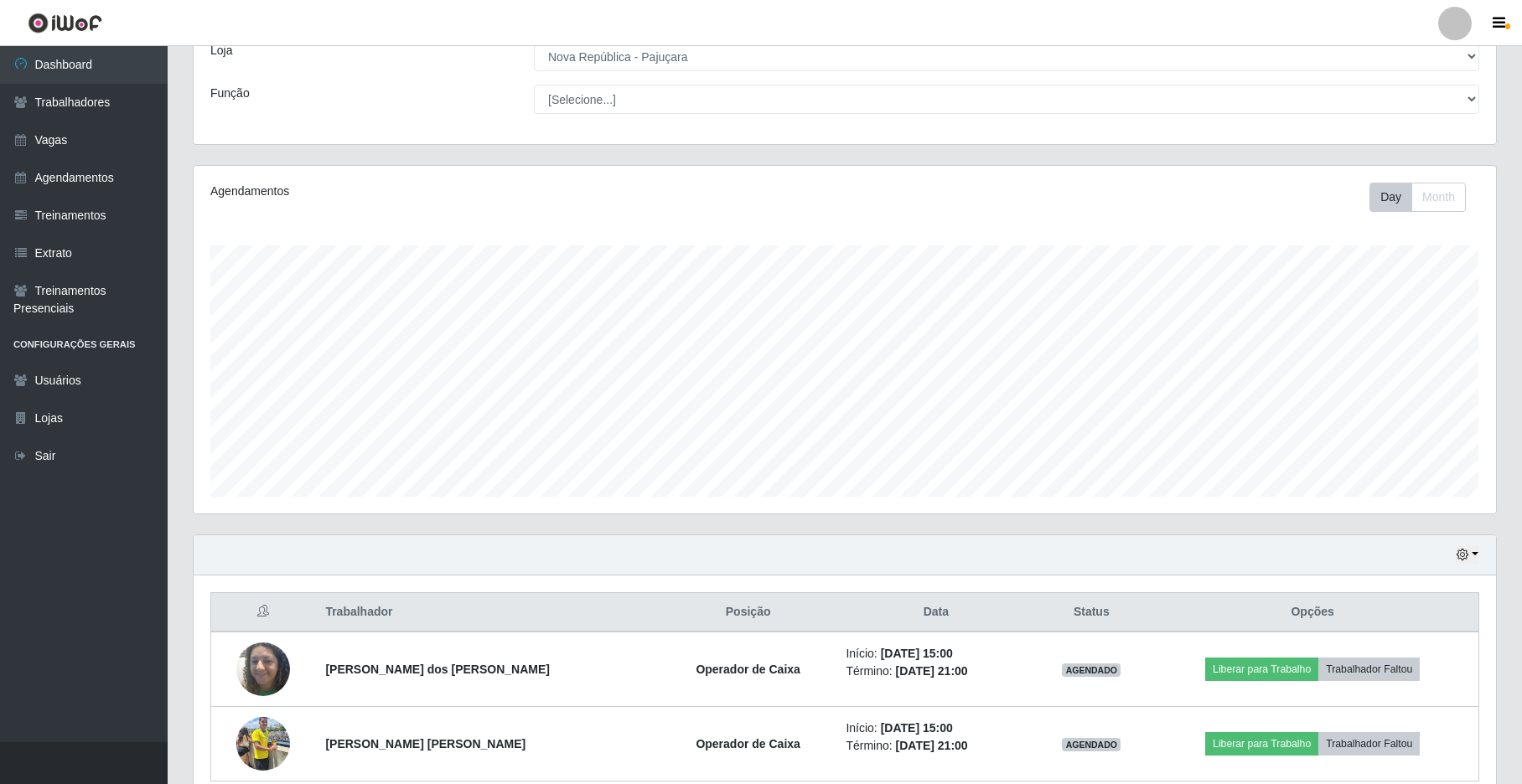
scroll to position [183, 0]
